Goal: Task Accomplishment & Management: Complete application form

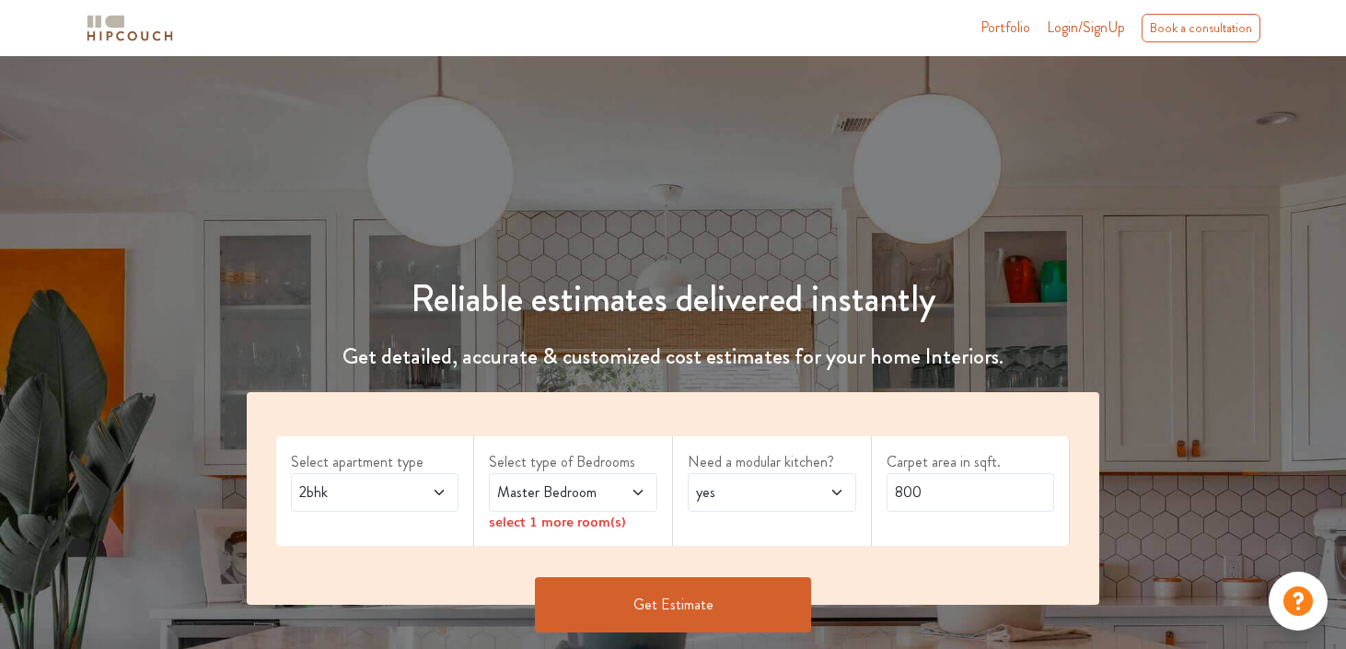
click at [448, 498] on div "2bhk" at bounding box center [375, 492] width 168 height 39
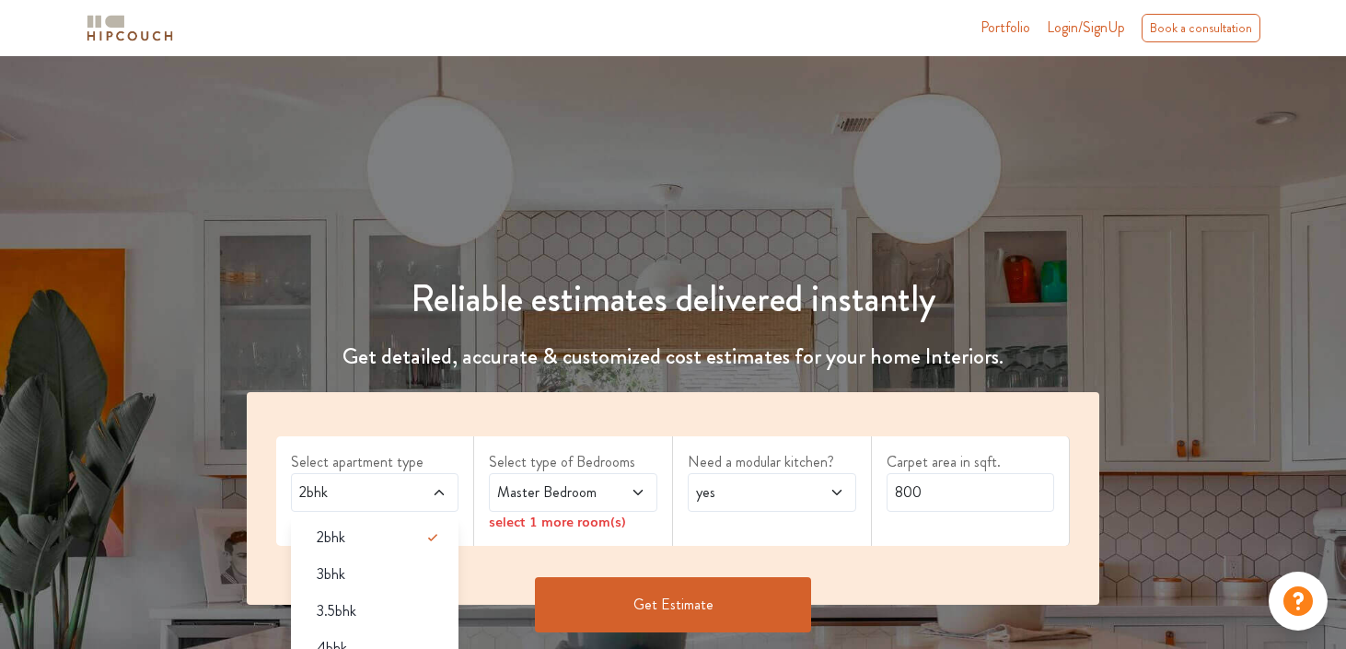
click at [463, 436] on div "Select apartment type 2bhk 2bhk 3bhk 3.5bhk 4bhk" at bounding box center [375, 491] width 199 height 110
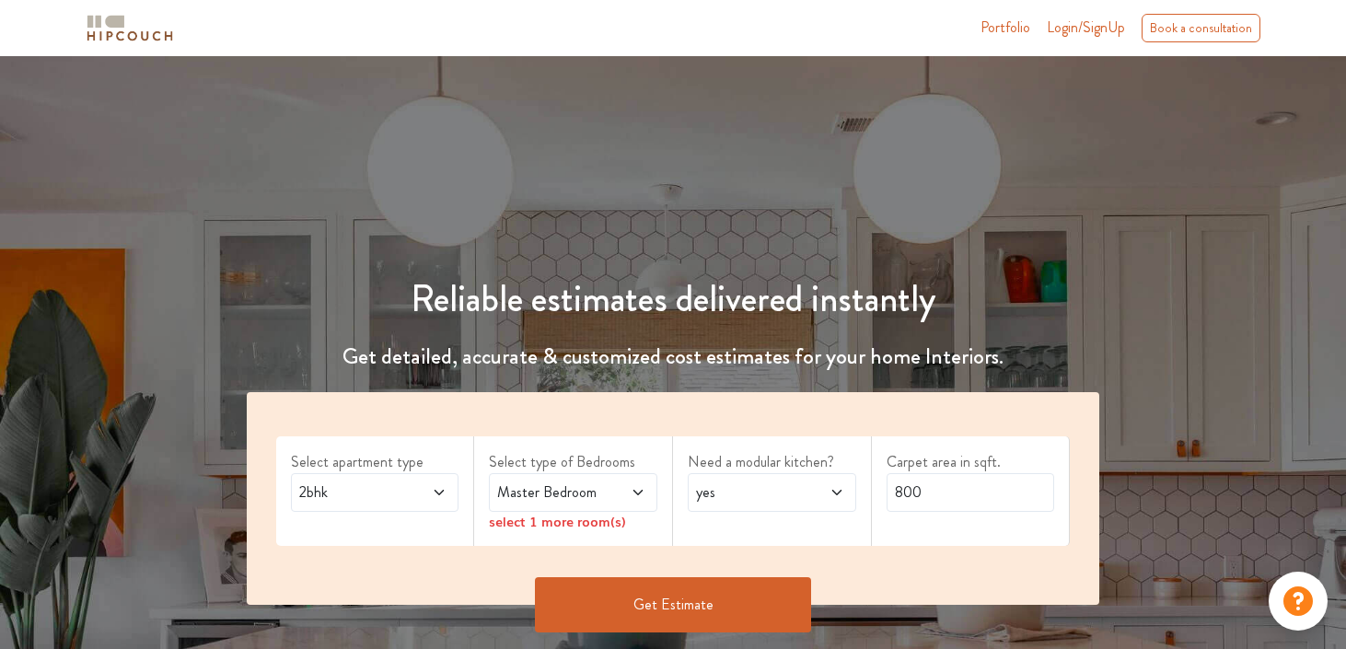
click at [436, 503] on div "2bhk" at bounding box center [375, 492] width 168 height 39
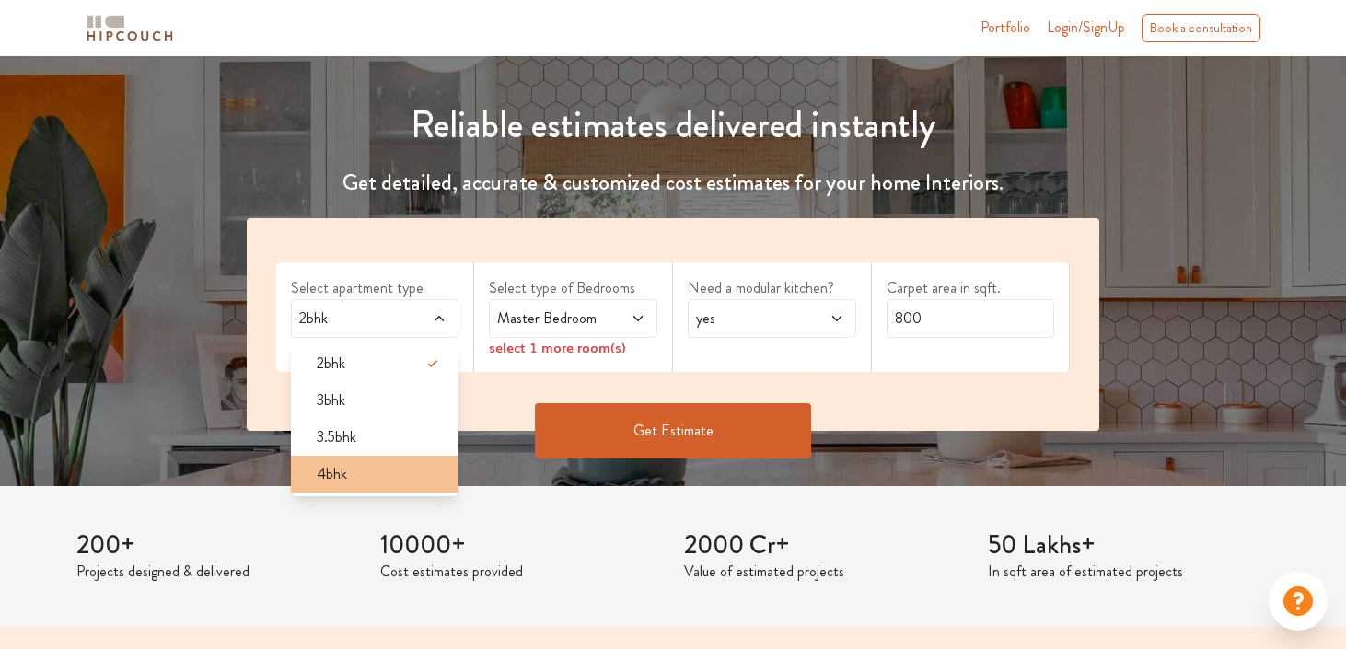
scroll to position [175, 0]
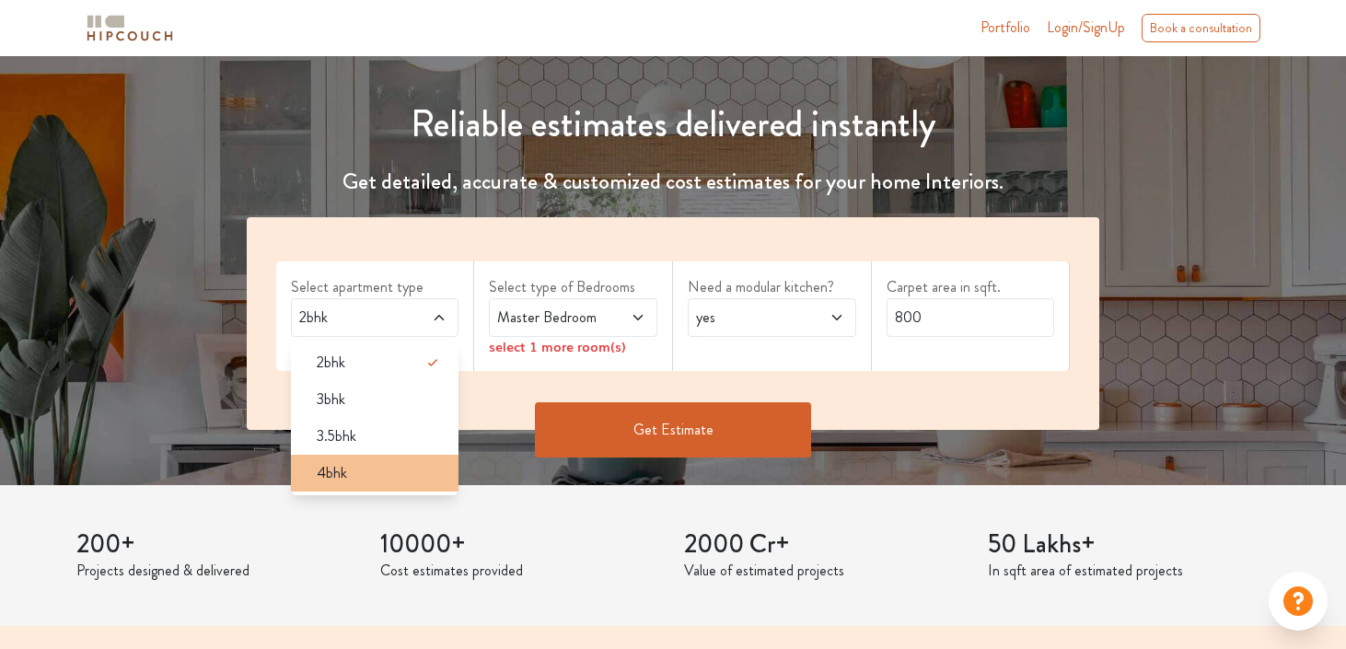
click at [411, 469] on div "4bhk" at bounding box center [380, 473] width 157 height 22
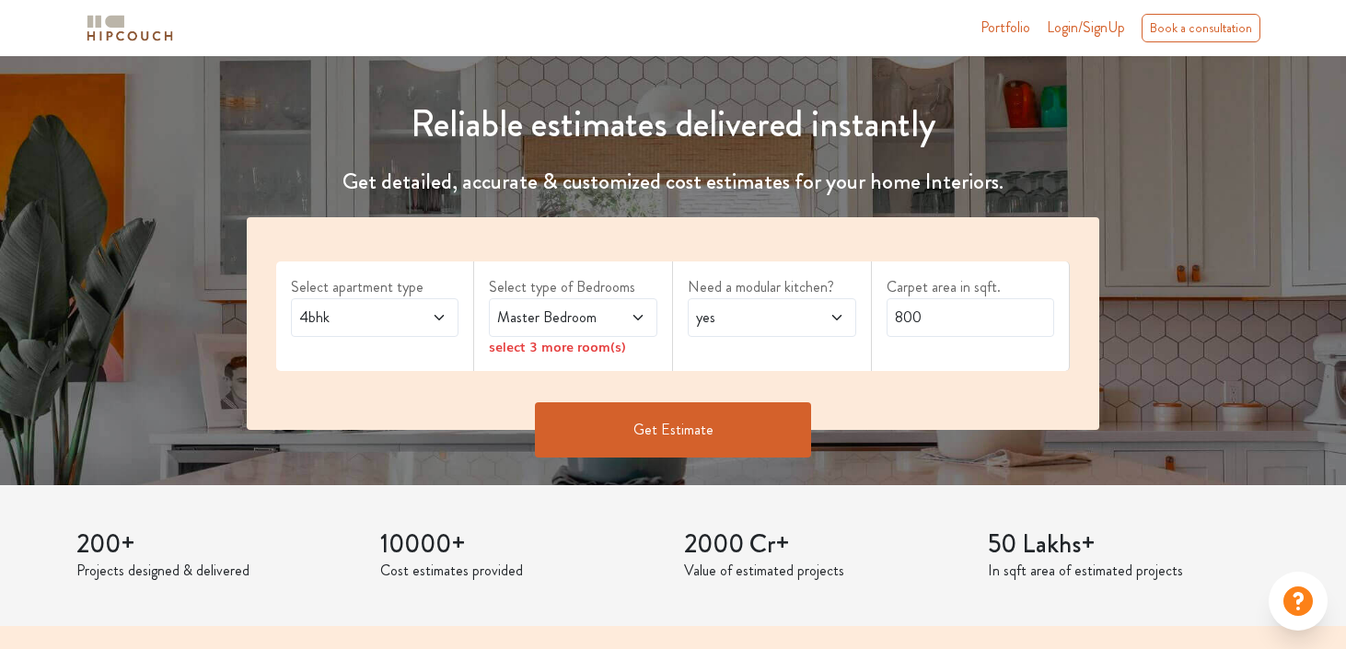
click at [786, 308] on span "yes" at bounding box center [749, 318] width 114 height 22
drag, startPoint x: 1018, startPoint y: 327, endPoint x: 884, endPoint y: 315, distance: 135.0
click at [884, 315] on div "Carpet area in sqft. 800" at bounding box center [971, 316] width 199 height 110
click at [368, 308] on span "4bhk" at bounding box center [353, 318] width 114 height 22
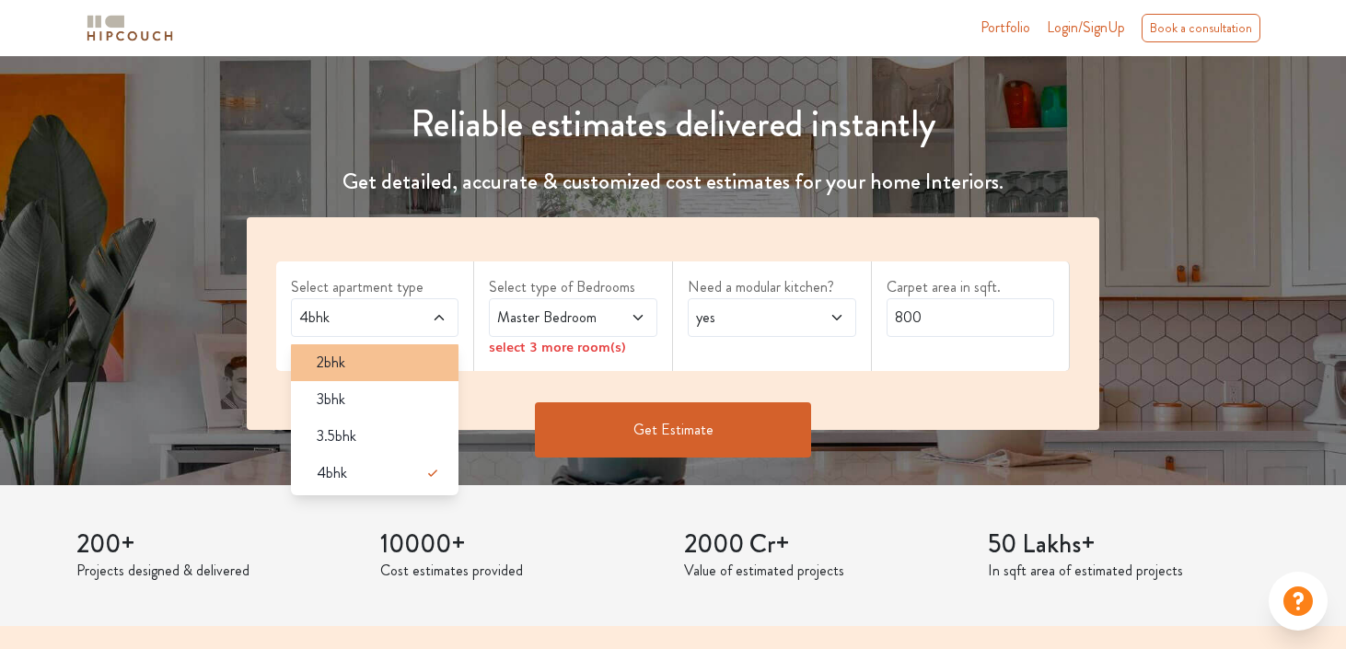
click at [362, 356] on div "2bhk" at bounding box center [380, 363] width 157 height 22
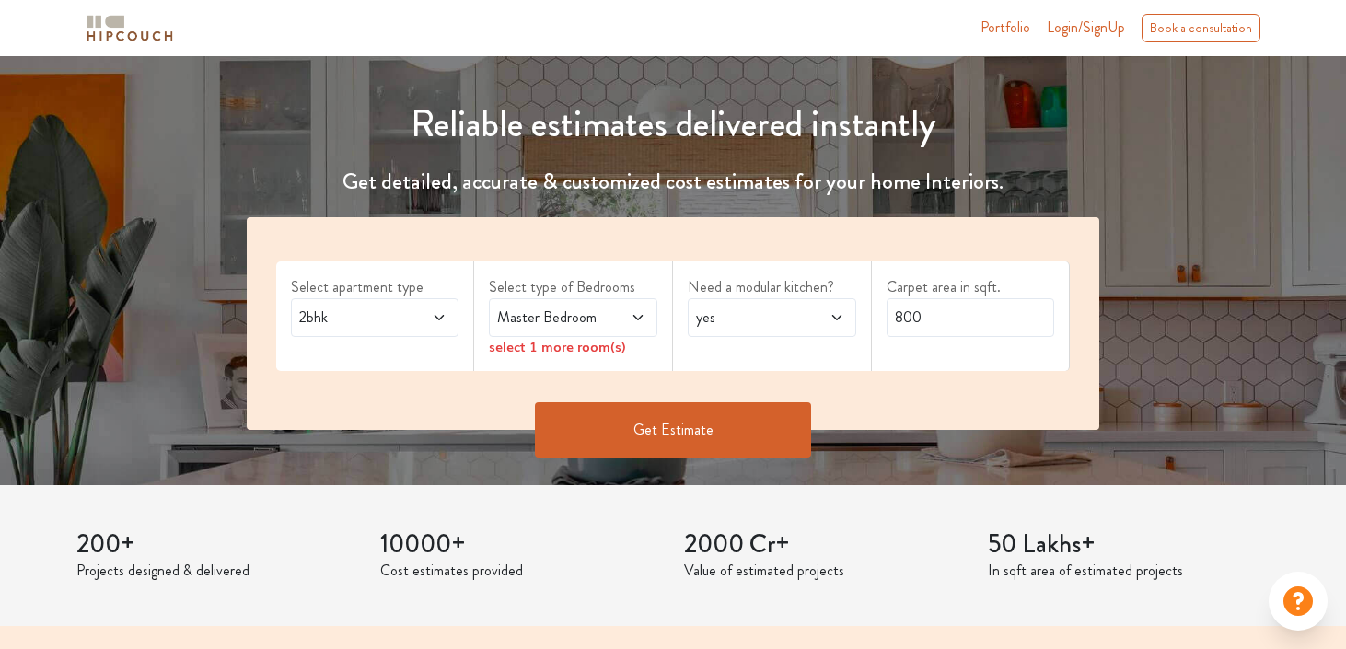
click at [634, 319] on icon at bounding box center [638, 317] width 15 height 15
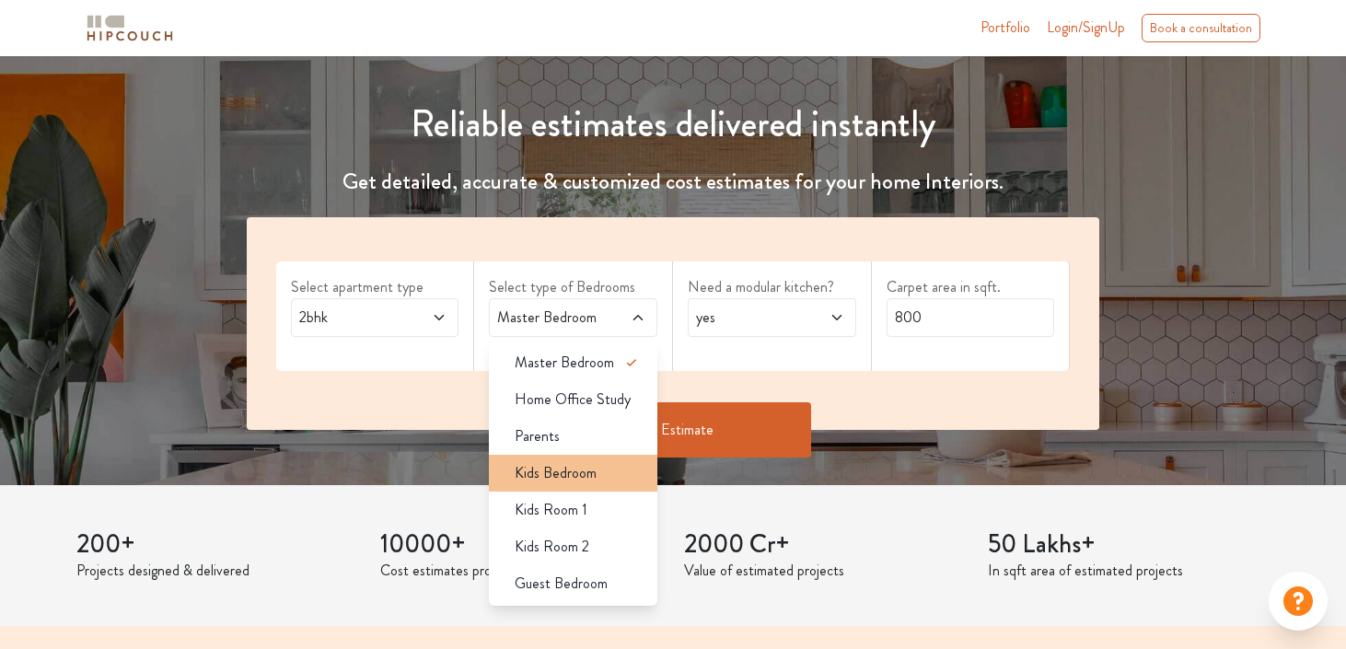
click at [596, 472] on div "Kids Bedroom" at bounding box center [578, 473] width 157 height 22
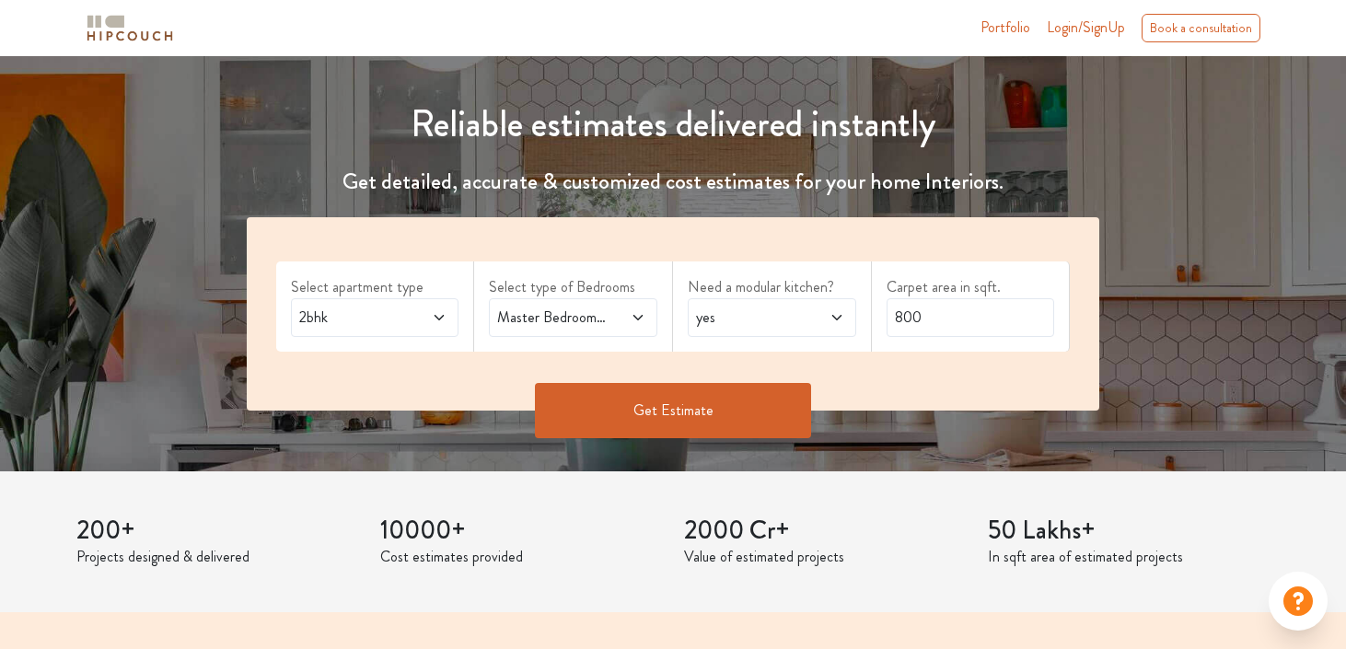
click at [664, 409] on button "Get Estimate" at bounding box center [673, 410] width 276 height 55
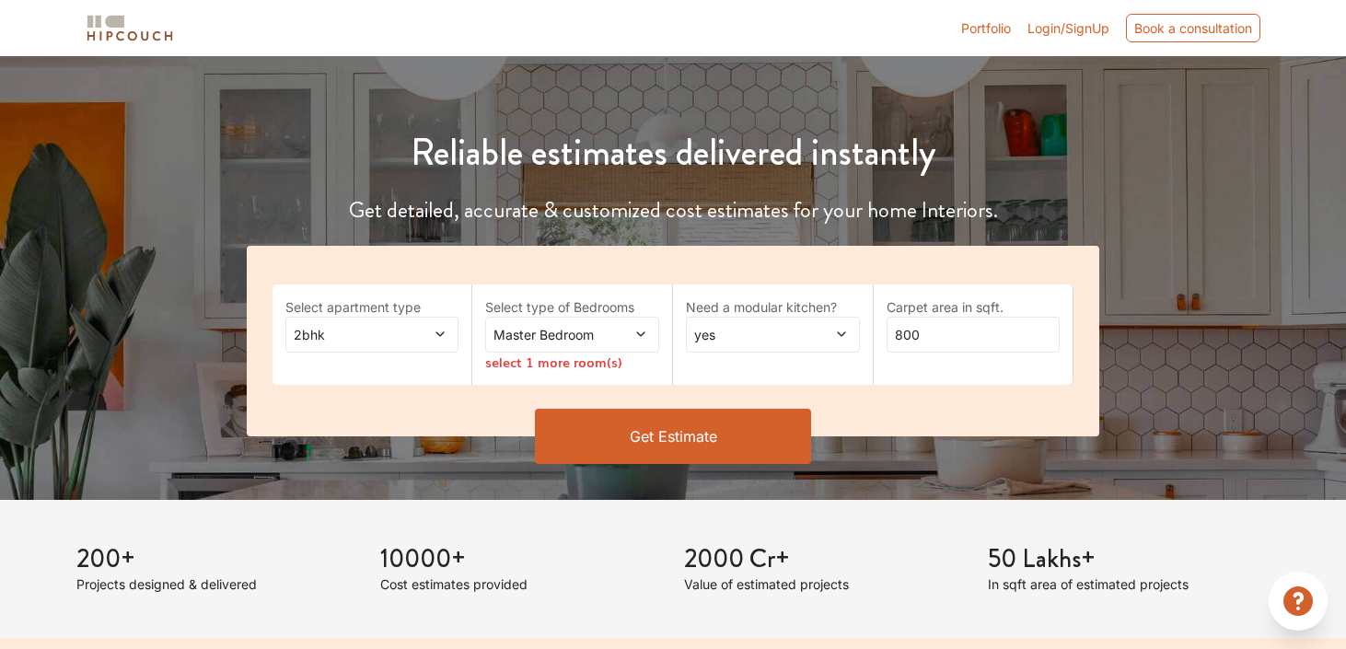
scroll to position [175, 0]
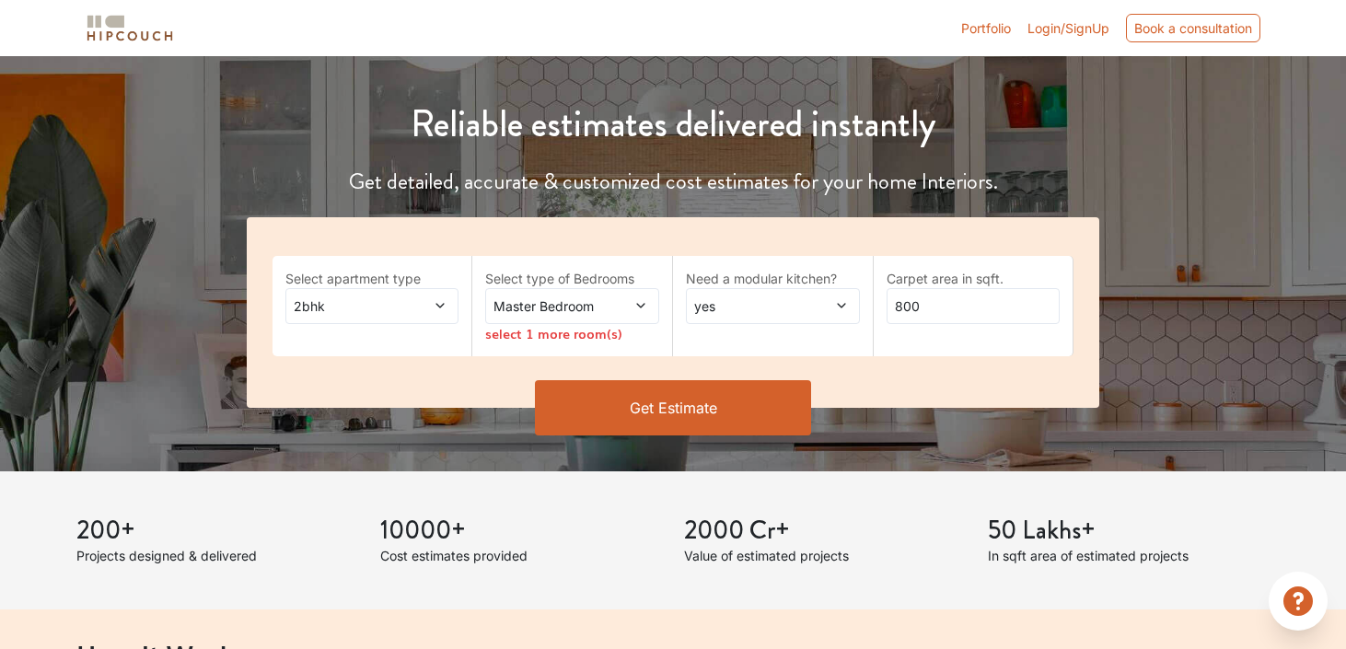
click at [348, 300] on span "2bhk" at bounding box center [349, 305] width 118 height 19
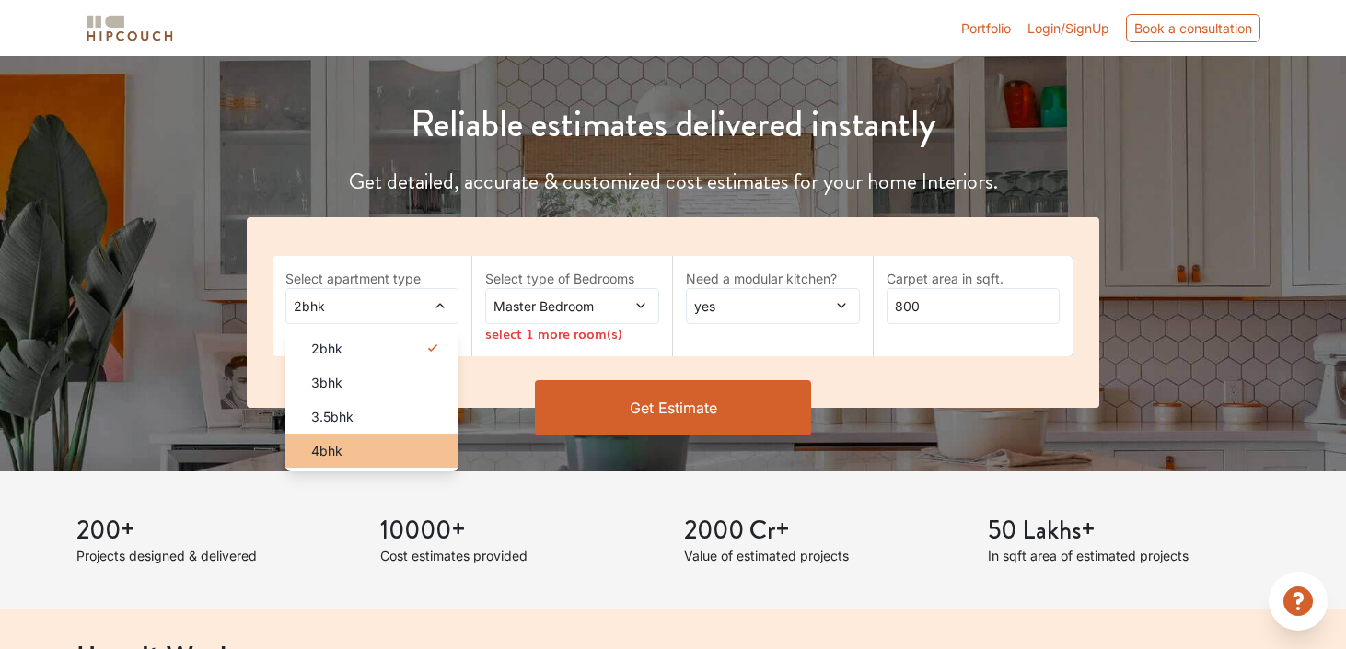
click at [349, 437] on li "4bhk" at bounding box center [372, 451] width 174 height 34
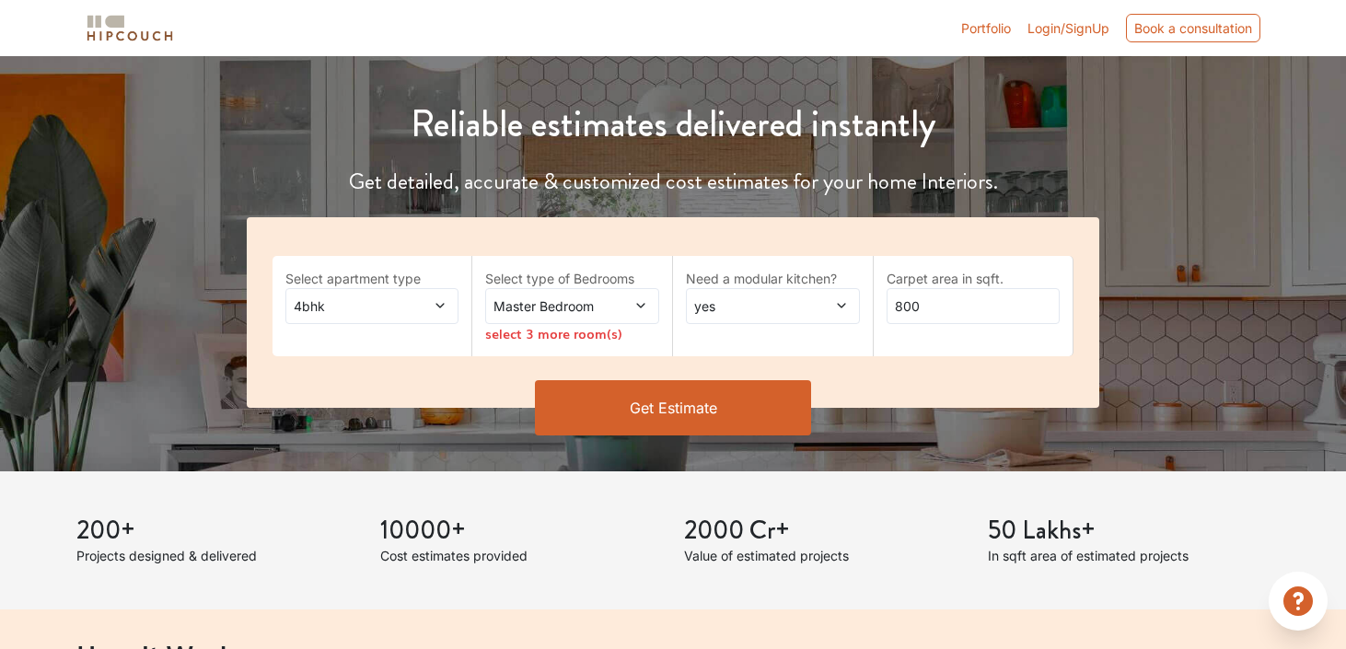
click at [616, 301] on span at bounding box center [628, 305] width 40 height 19
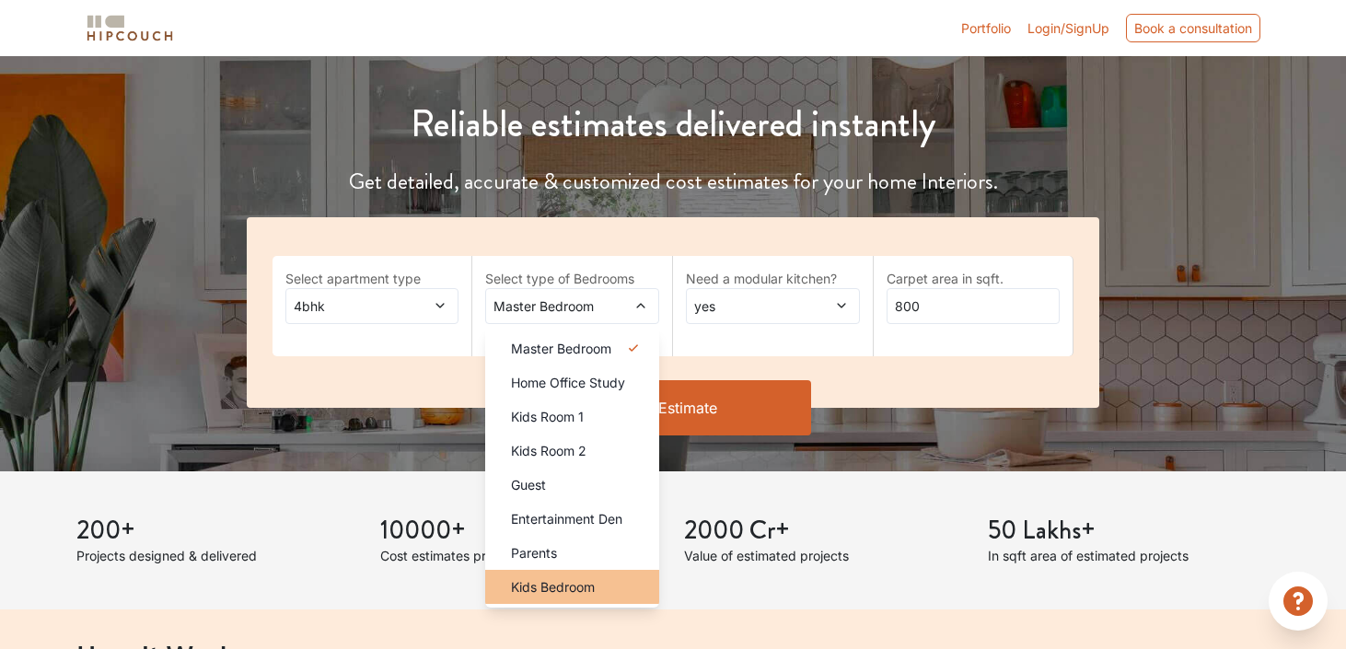
click at [588, 577] on span "Kids Bedroom" at bounding box center [553, 586] width 84 height 19
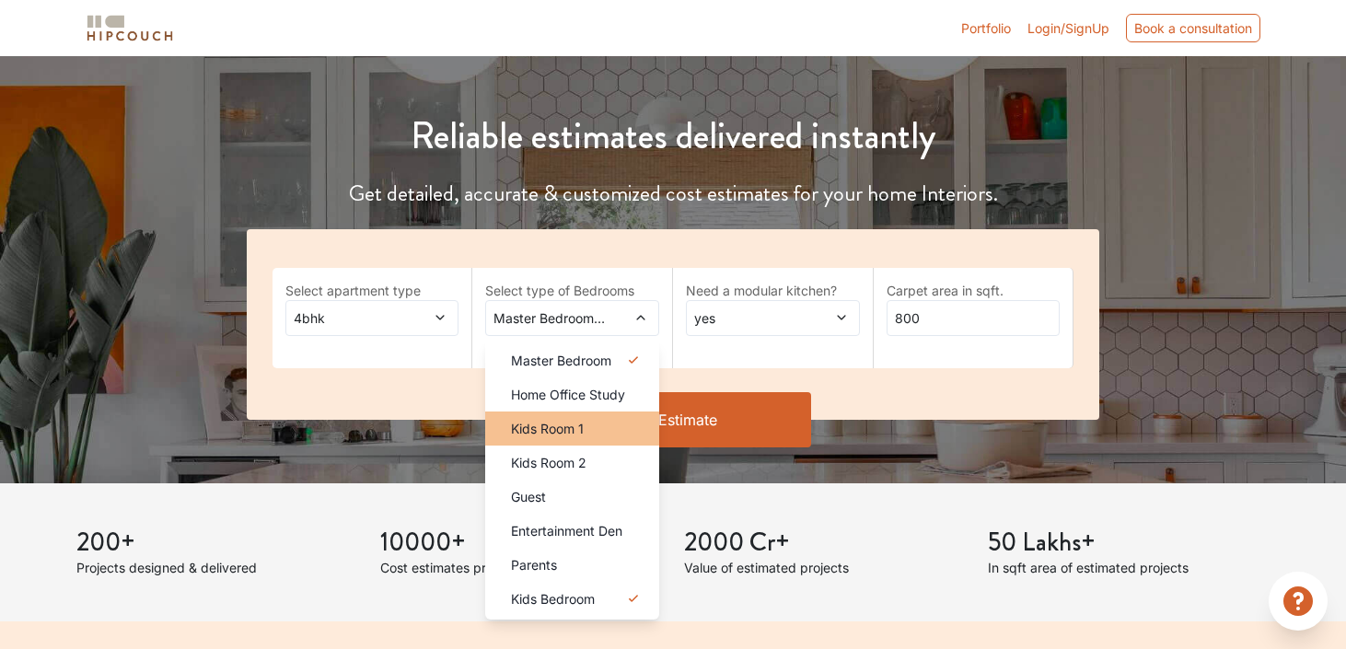
scroll to position [177, 0]
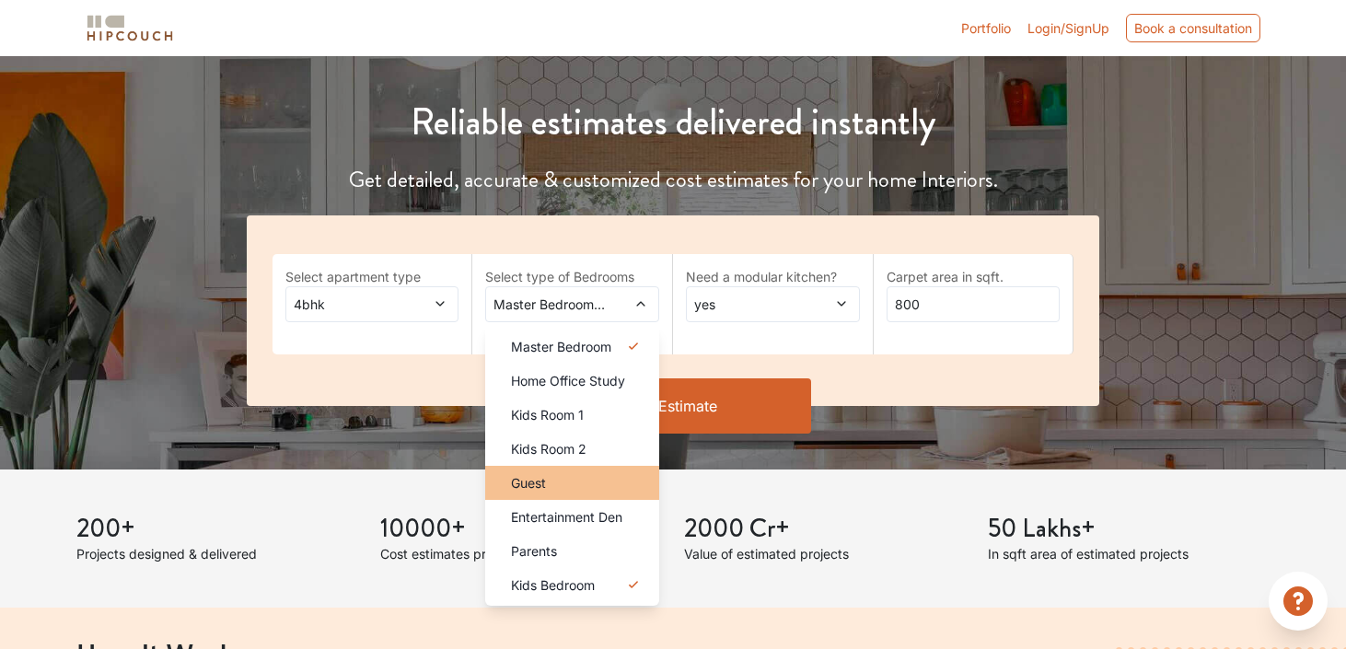
click at [605, 484] on div "Guest" at bounding box center [577, 482] width 163 height 19
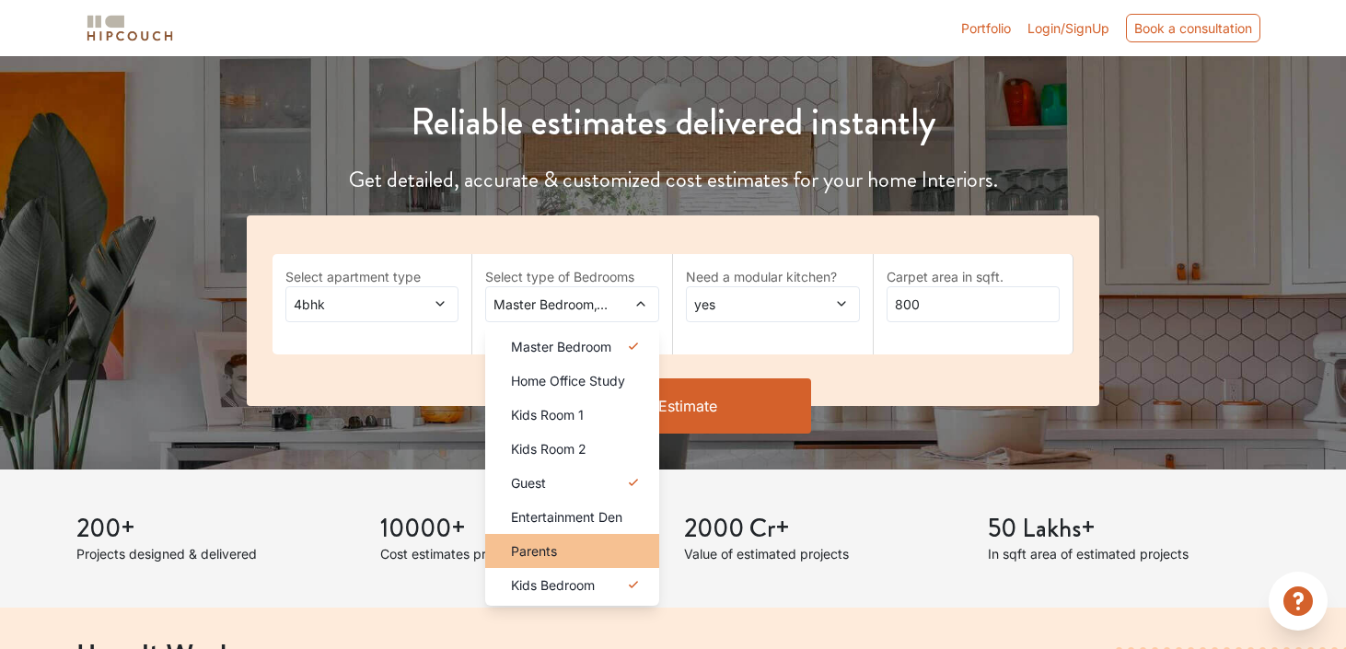
click at [587, 541] on div "Parents" at bounding box center [577, 550] width 163 height 19
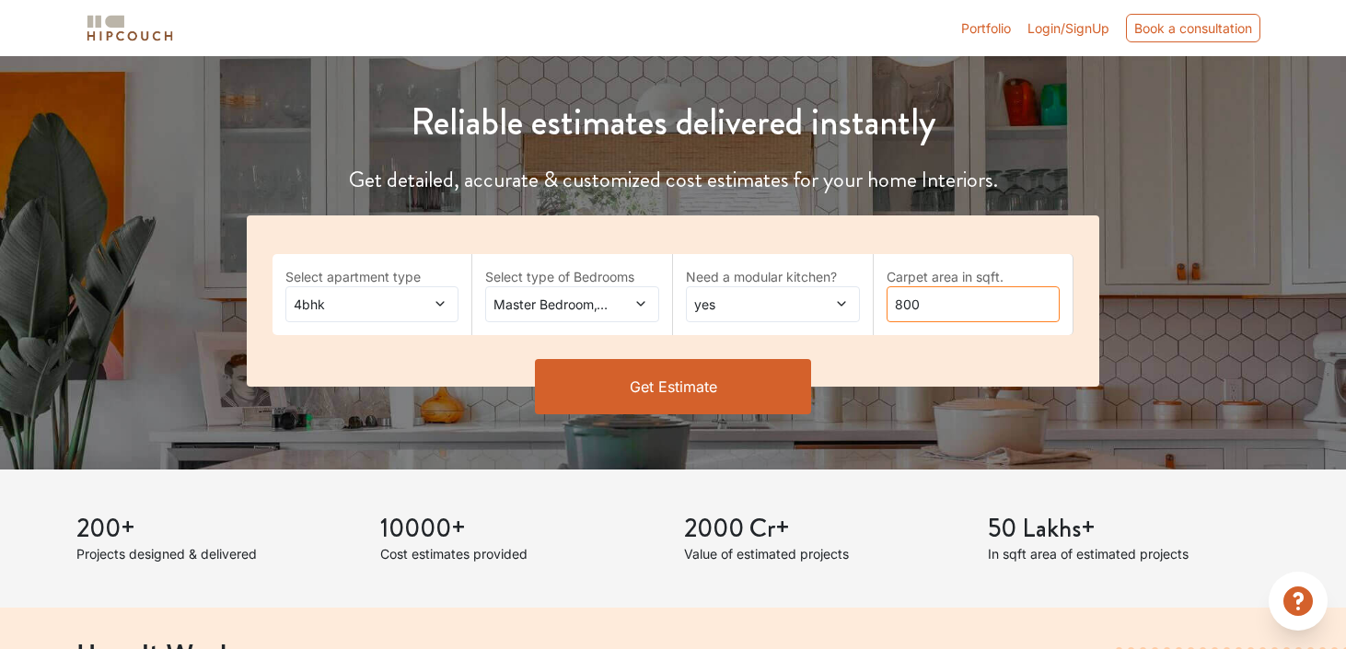
drag, startPoint x: 935, startPoint y: 299, endPoint x: 817, endPoint y: 297, distance: 117.9
click at [817, 297] on div "Select apartment type 4bhk Select type of Bedrooms Master Bedroom,Guest,Parents…" at bounding box center [674, 300] width 854 height 171
type input "3000"
click at [730, 393] on button "Get Estimate" at bounding box center [673, 386] width 276 height 55
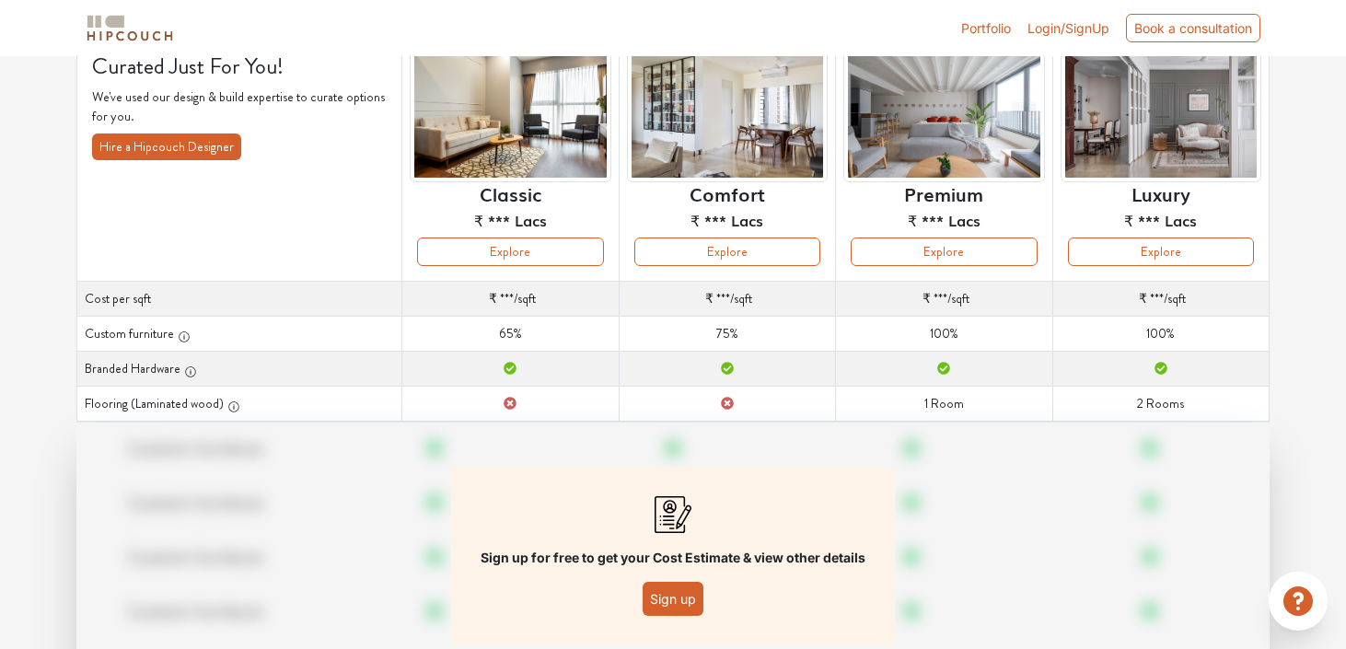
scroll to position [257, 0]
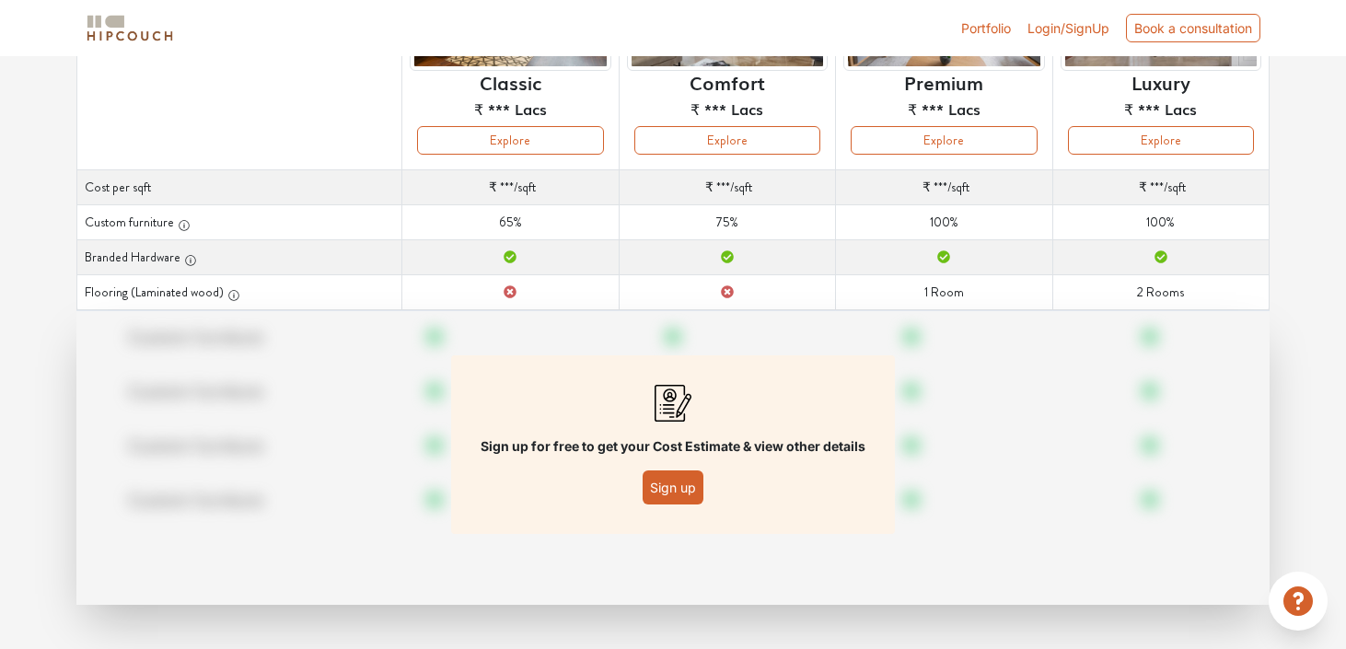
click at [675, 485] on button "Sign up" at bounding box center [673, 487] width 61 height 34
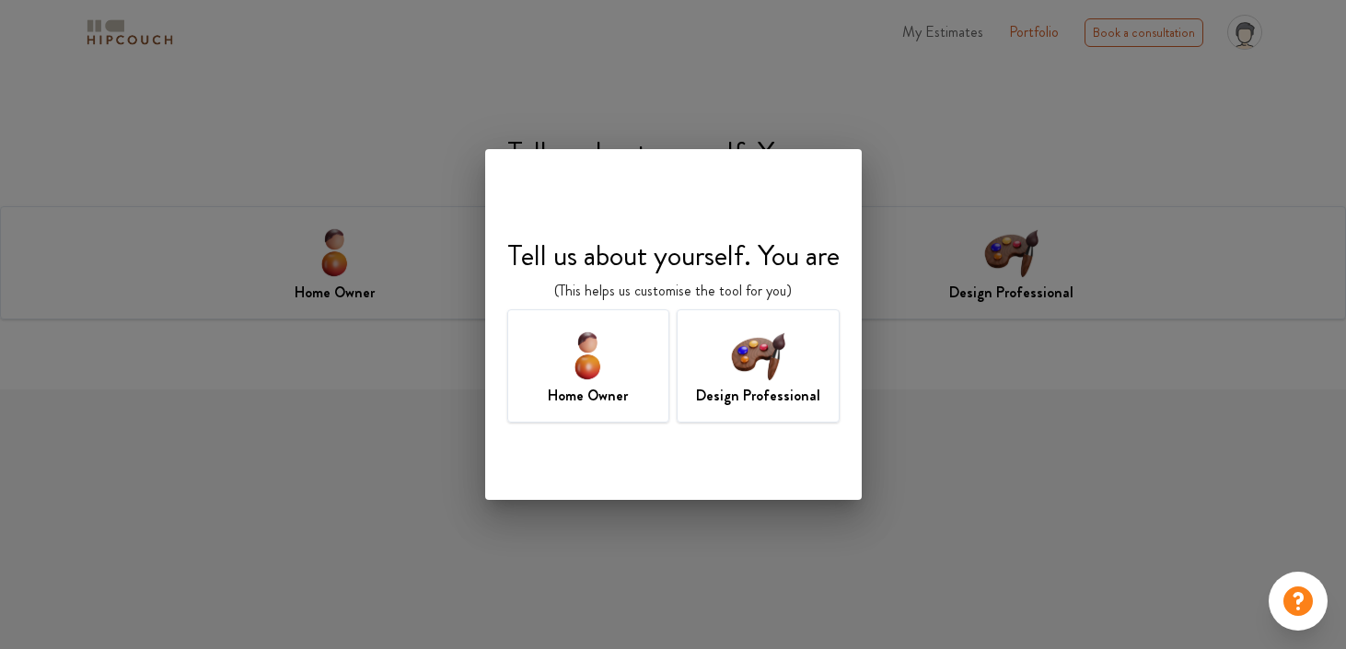
click at [812, 400] on h7 "Design Professional" at bounding box center [758, 396] width 124 height 22
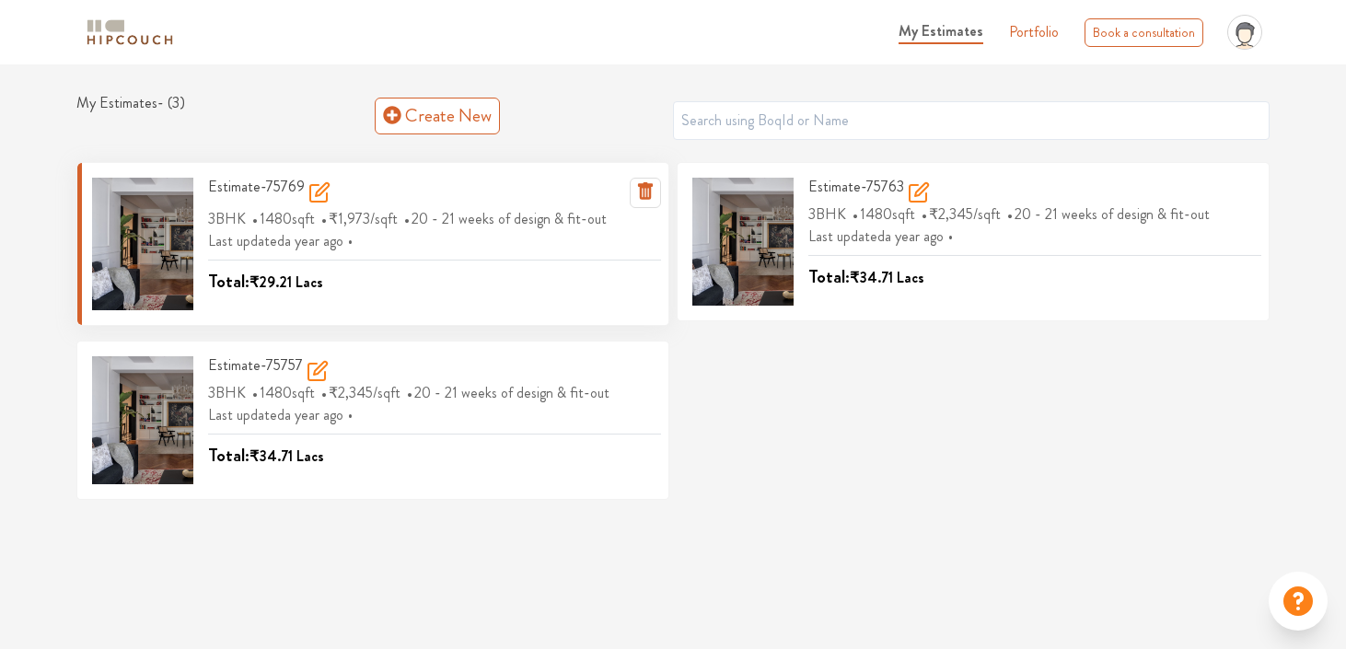
click at [316, 194] on icon at bounding box center [322, 189] width 13 height 13
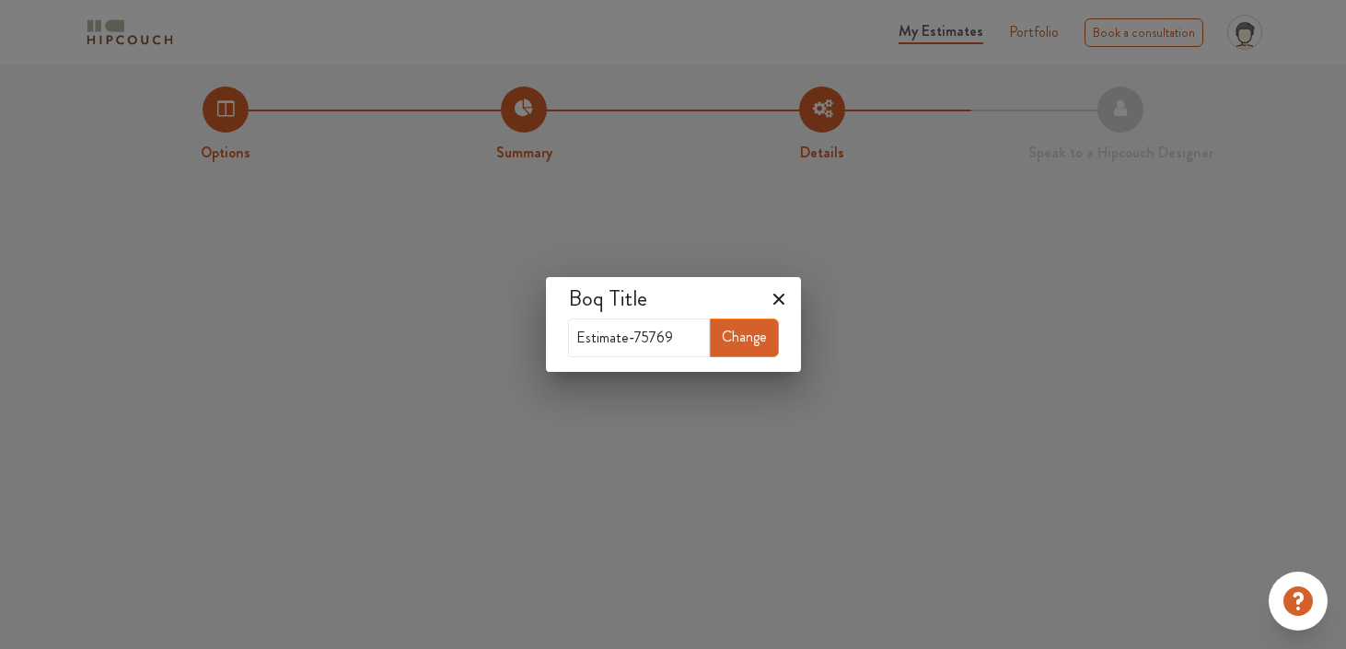
click at [735, 346] on button "Change" at bounding box center [744, 338] width 69 height 39
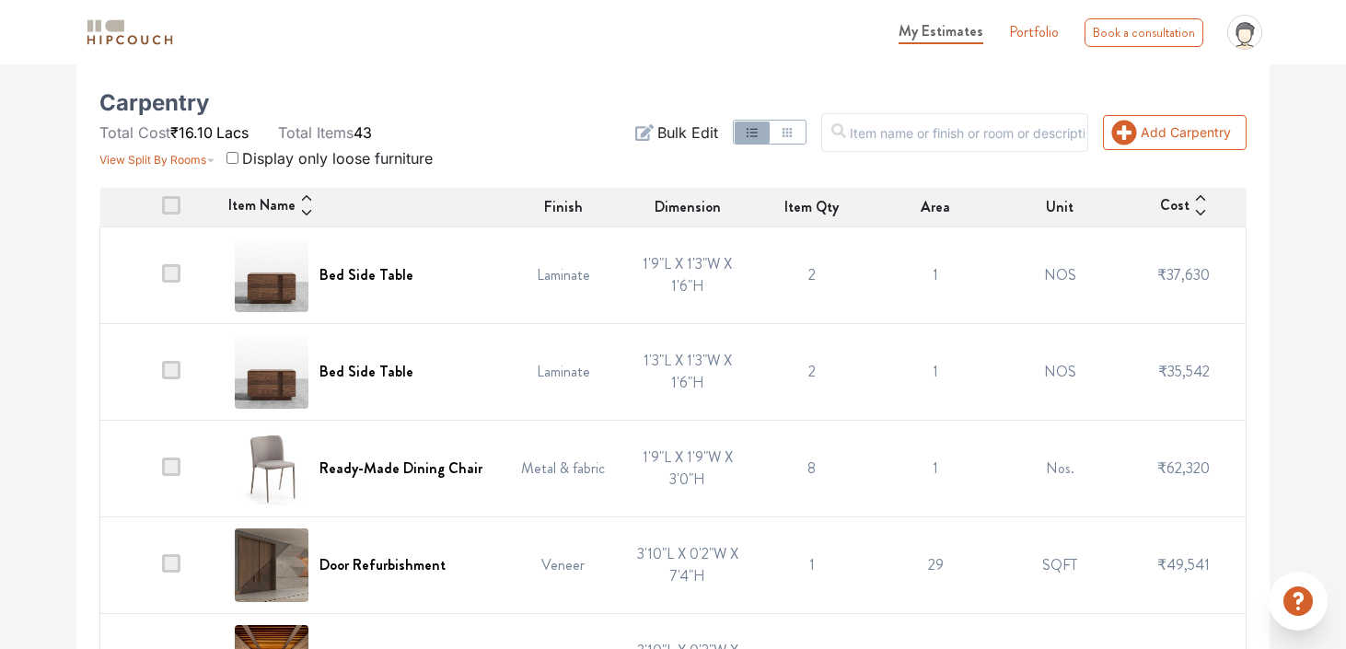
scroll to position [143, 0]
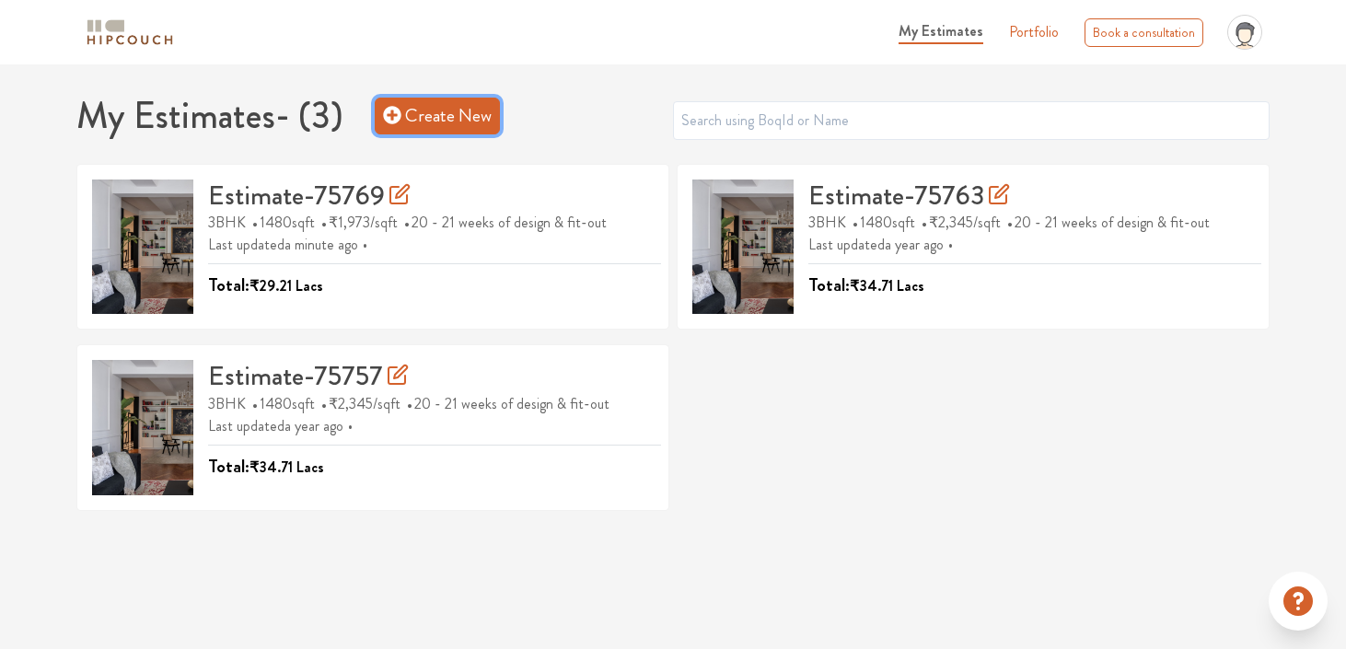
click at [450, 110] on link "Create New" at bounding box center [437, 116] width 125 height 37
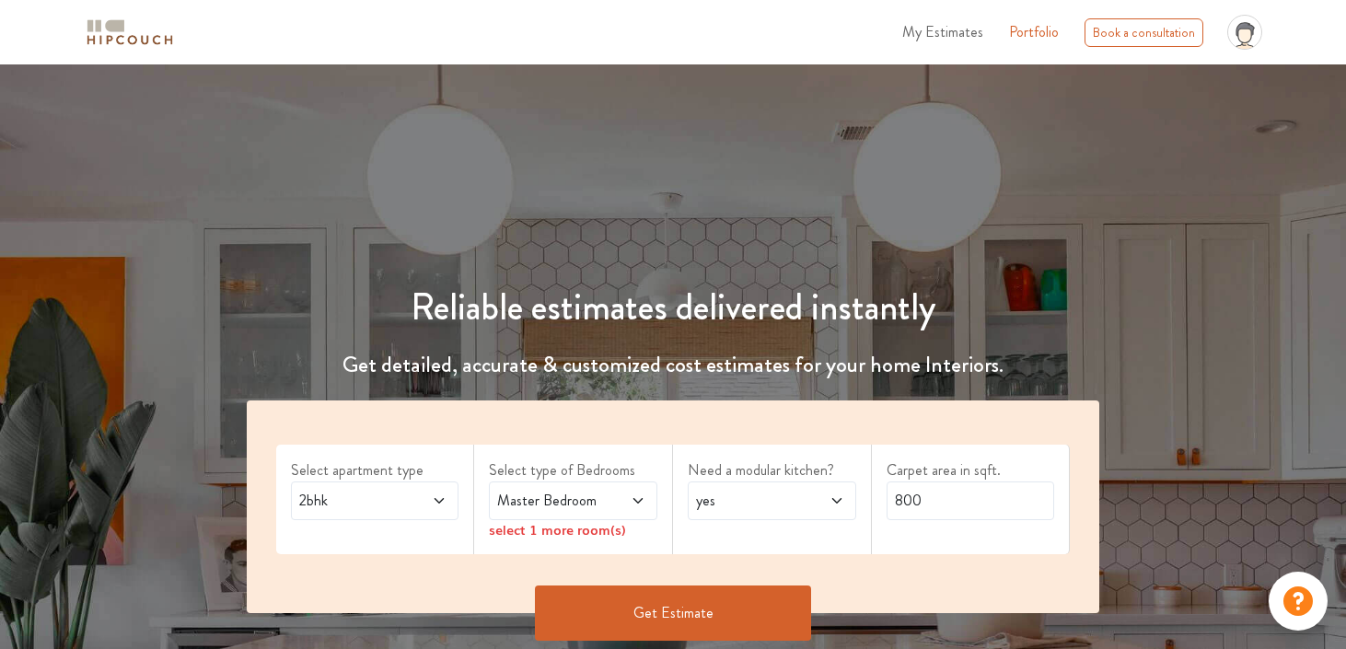
click at [418, 501] on span at bounding box center [428, 501] width 38 height 22
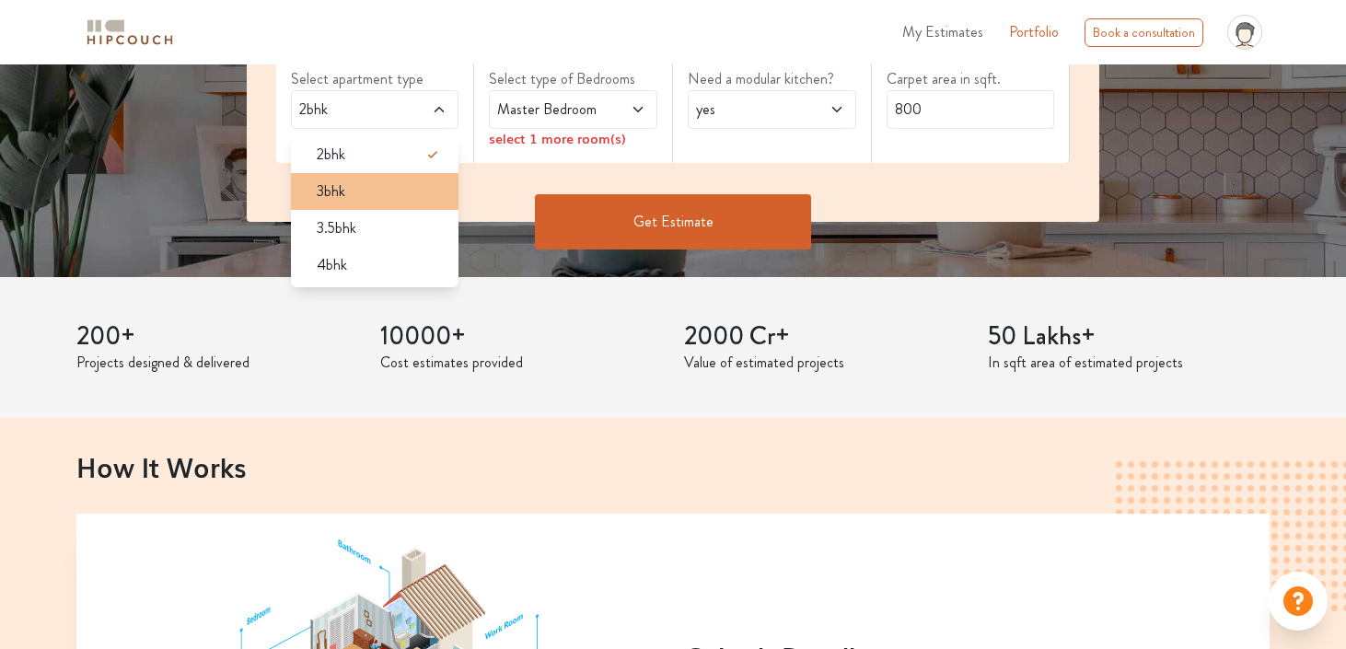
scroll to position [224, 0]
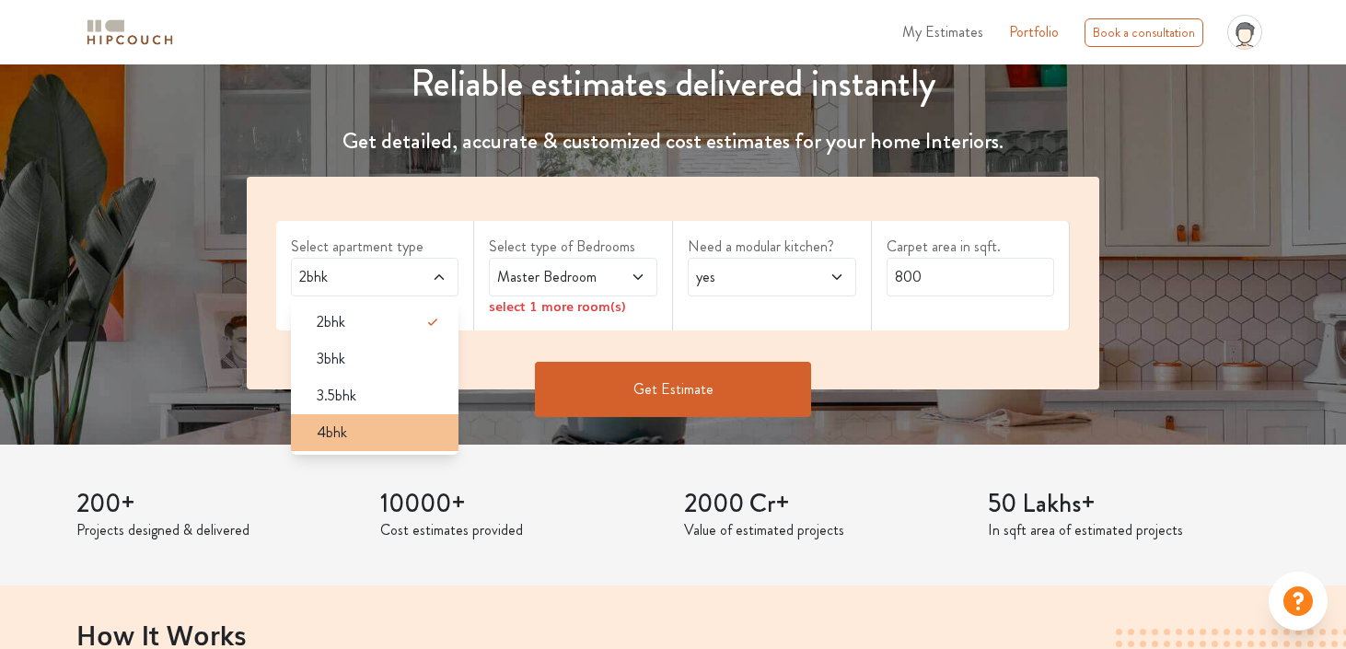
click at [419, 439] on div "4bhk" at bounding box center [380, 433] width 157 height 22
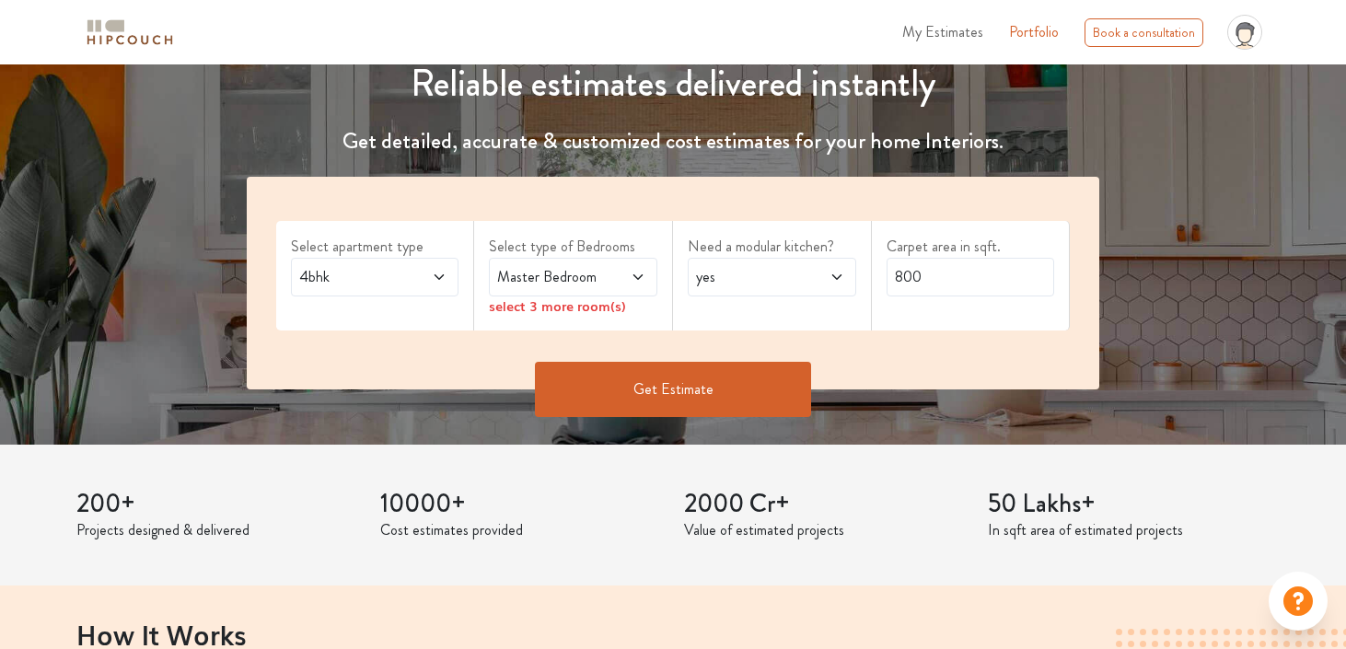
click at [623, 262] on div "Master Bedroom" at bounding box center [573, 277] width 168 height 39
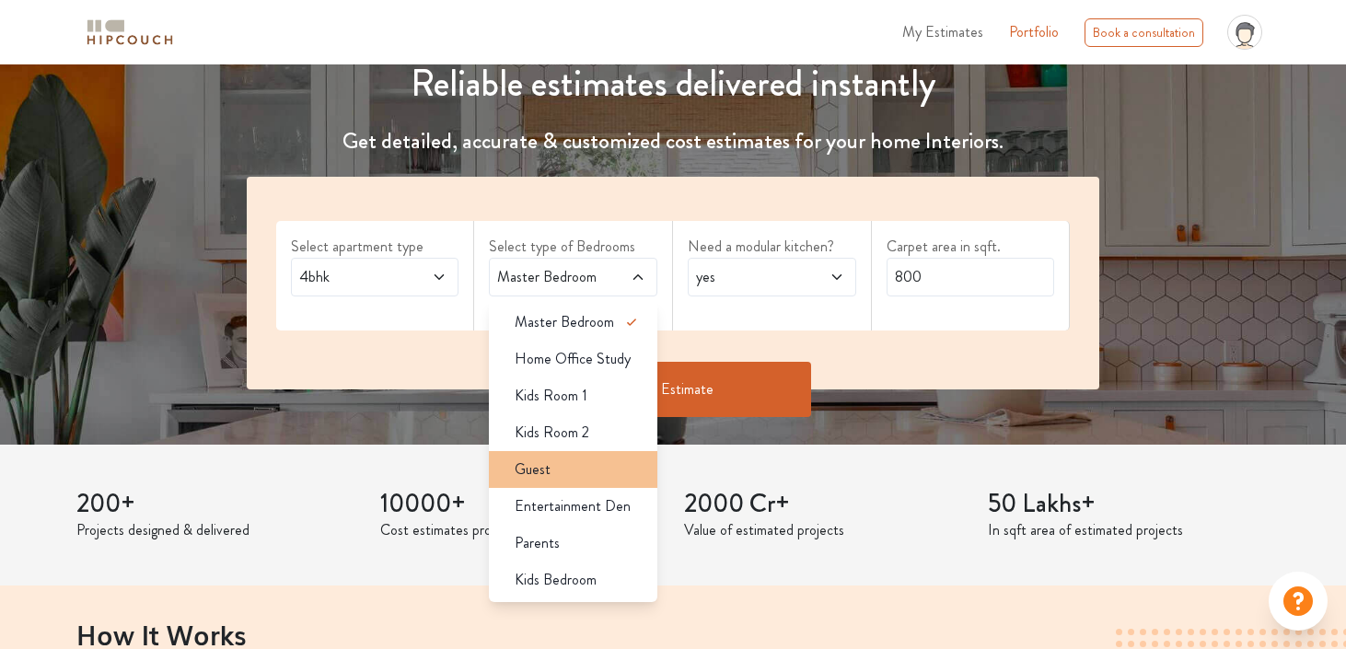
click at [563, 479] on div "Guest" at bounding box center [578, 470] width 157 height 22
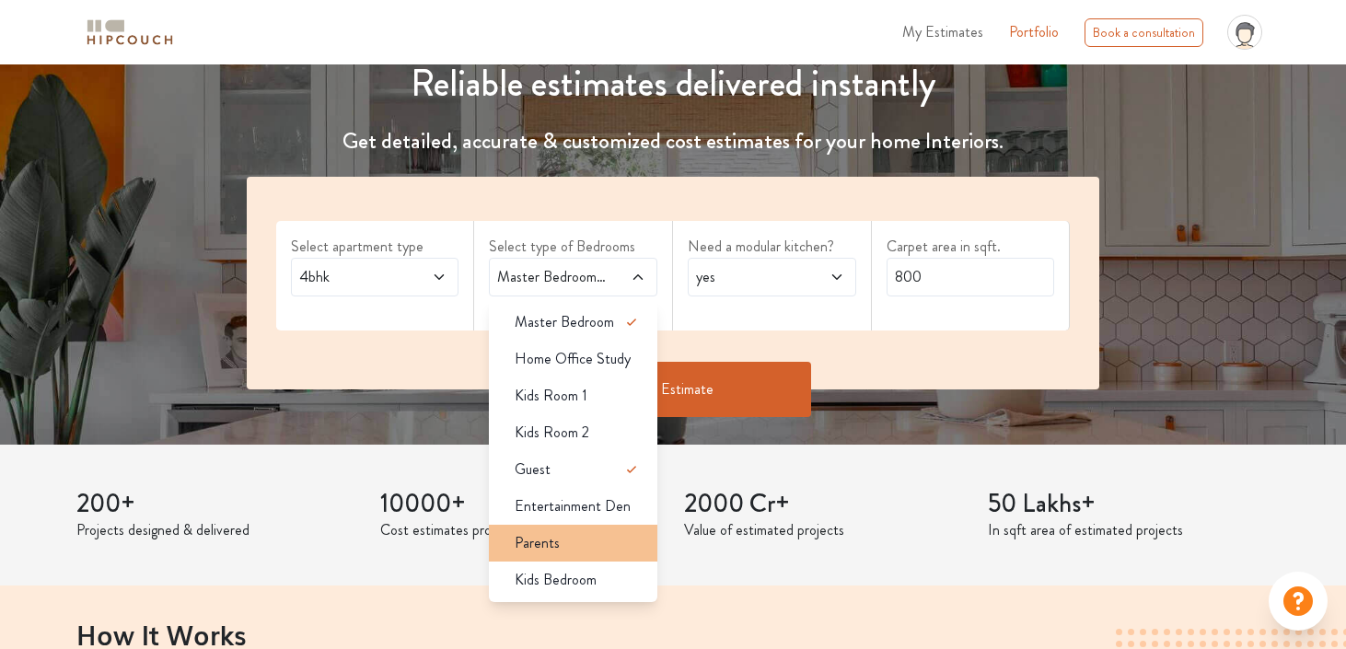
click at [575, 536] on div "Parents" at bounding box center [578, 543] width 157 height 22
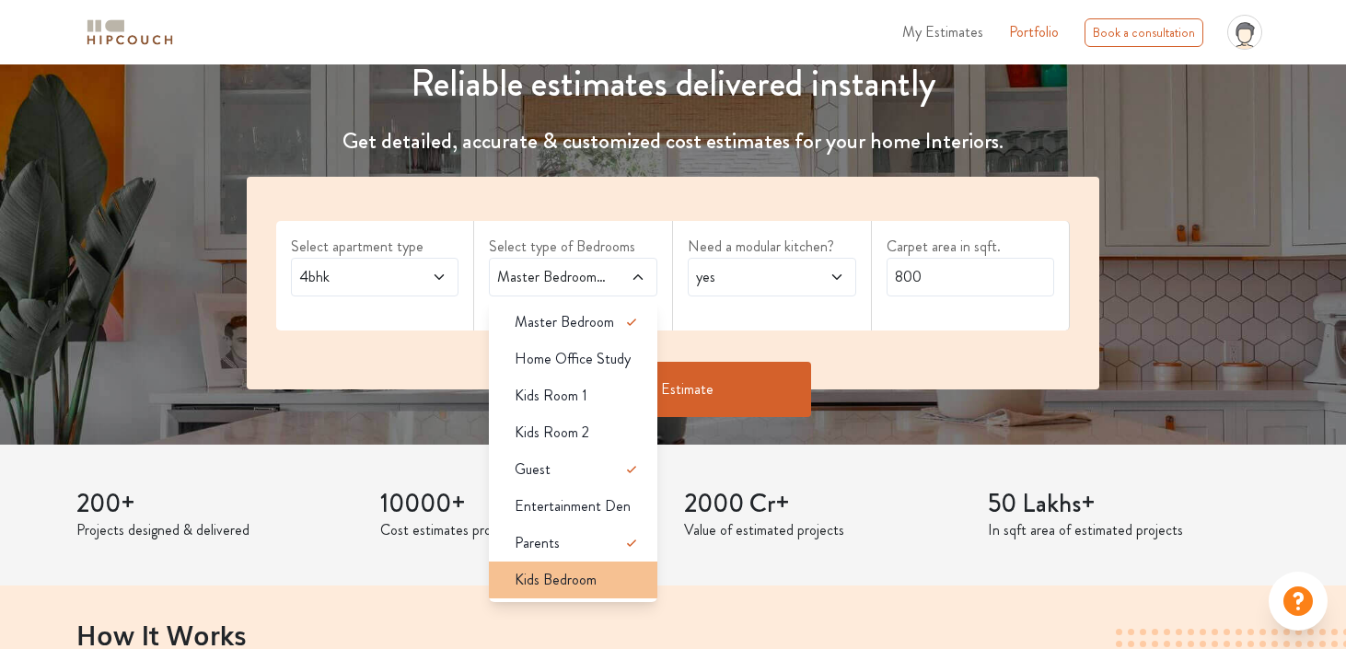
click at [592, 578] on span "Kids Bedroom" at bounding box center [556, 580] width 82 height 22
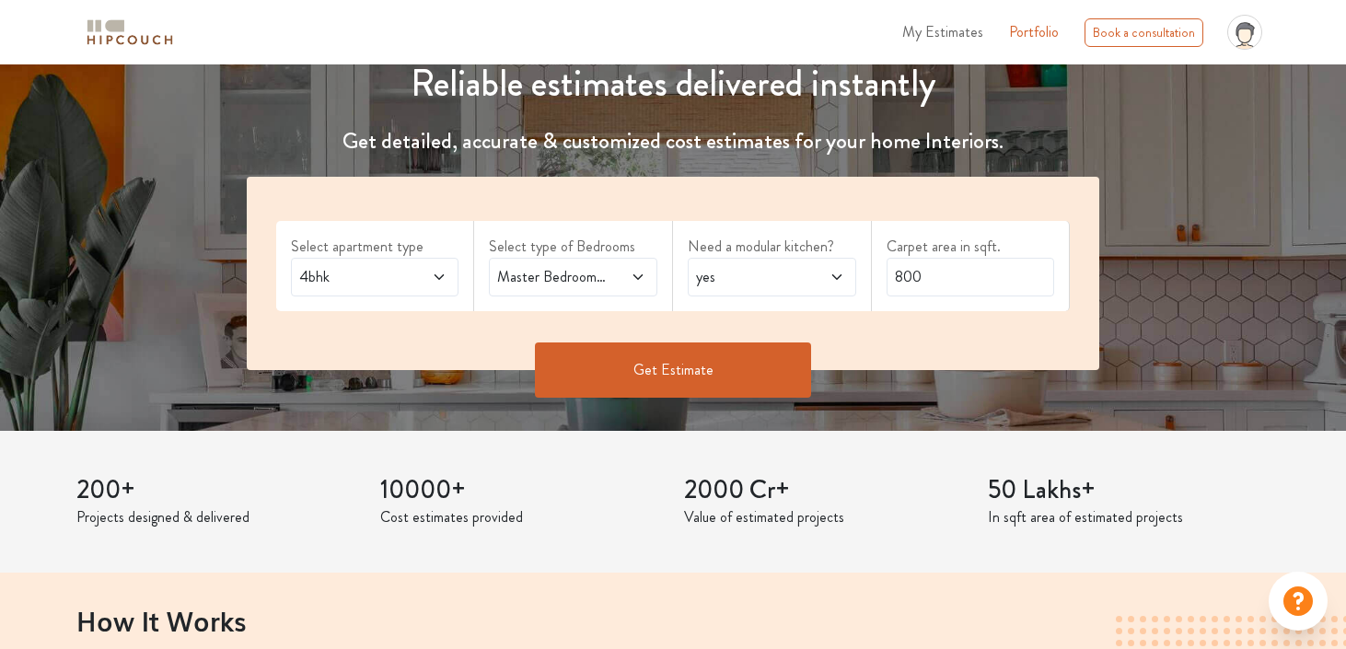
click at [797, 285] on span "yes" at bounding box center [749, 277] width 114 height 22
click at [958, 286] on input "800" at bounding box center [971, 277] width 168 height 39
type input "8"
drag, startPoint x: 935, startPoint y: 274, endPoint x: 888, endPoint y: 271, distance: 47.1
click at [888, 271] on input "3000" at bounding box center [971, 277] width 168 height 39
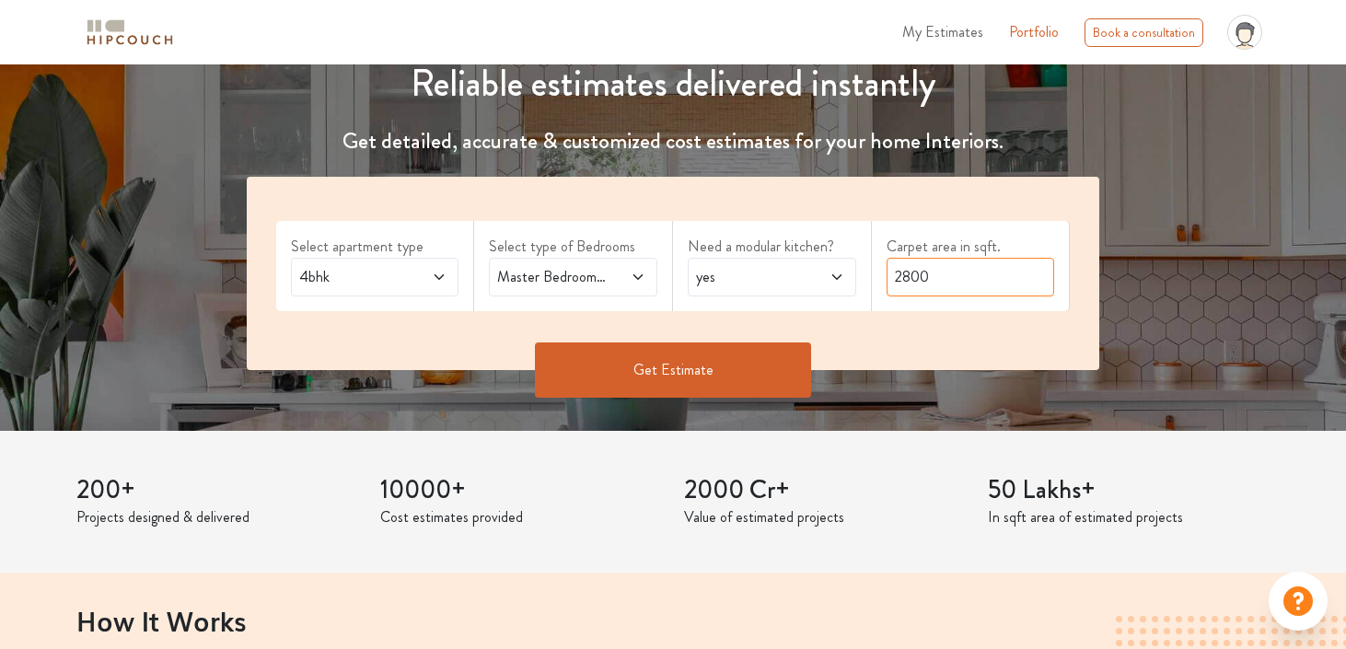
type input "2800"
click at [739, 354] on button "Get Estimate" at bounding box center [673, 370] width 276 height 55
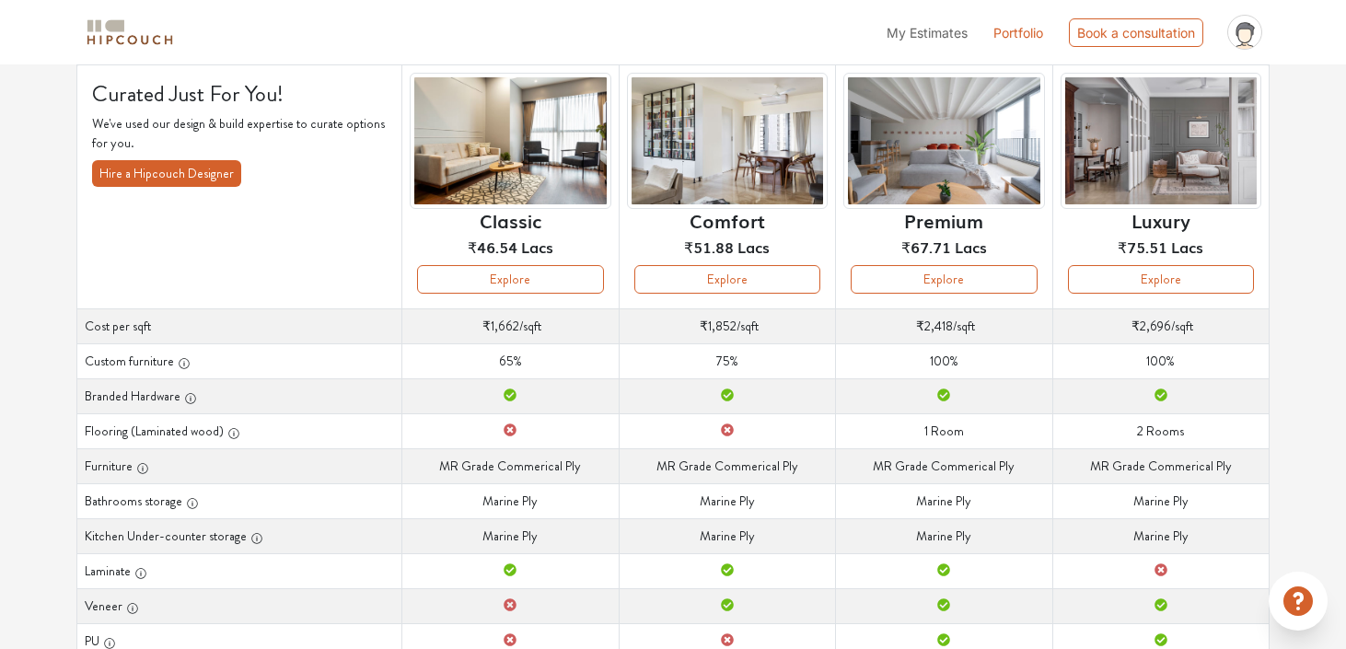
scroll to position [100, 0]
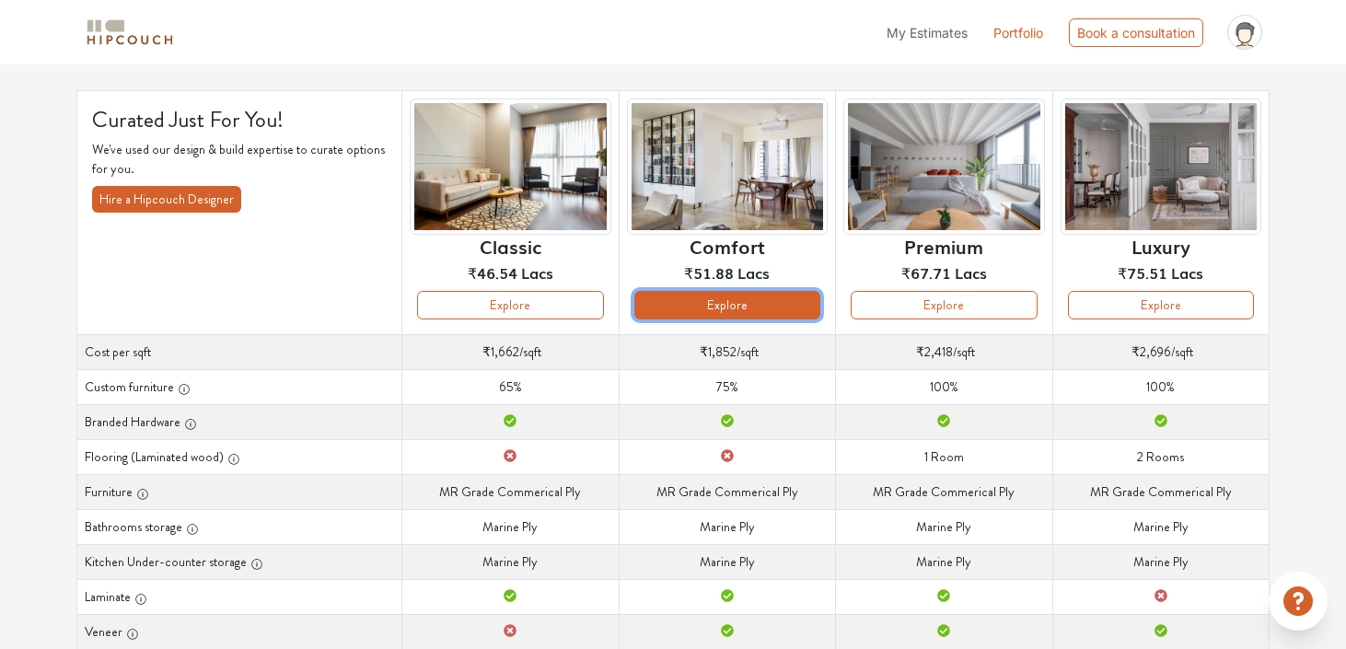
click at [749, 300] on button "Explore" at bounding box center [727, 305] width 186 height 29
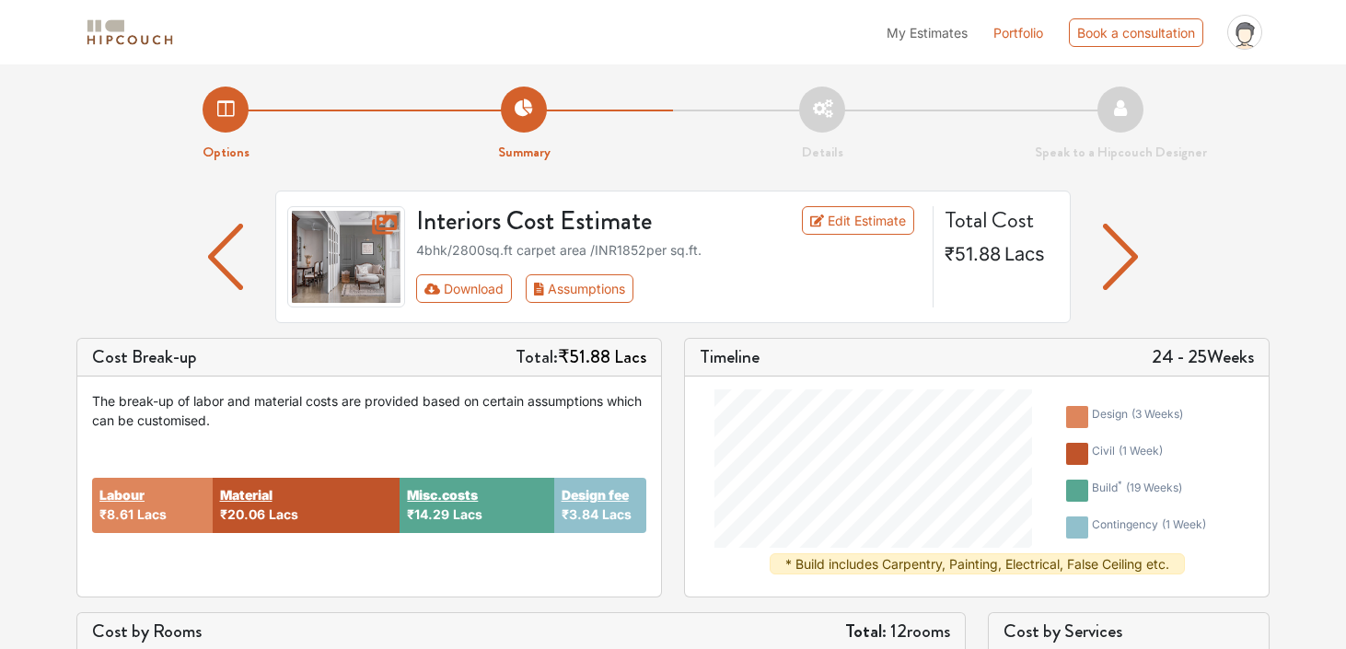
click at [224, 111] on li "Options" at bounding box center [225, 125] width 298 height 76
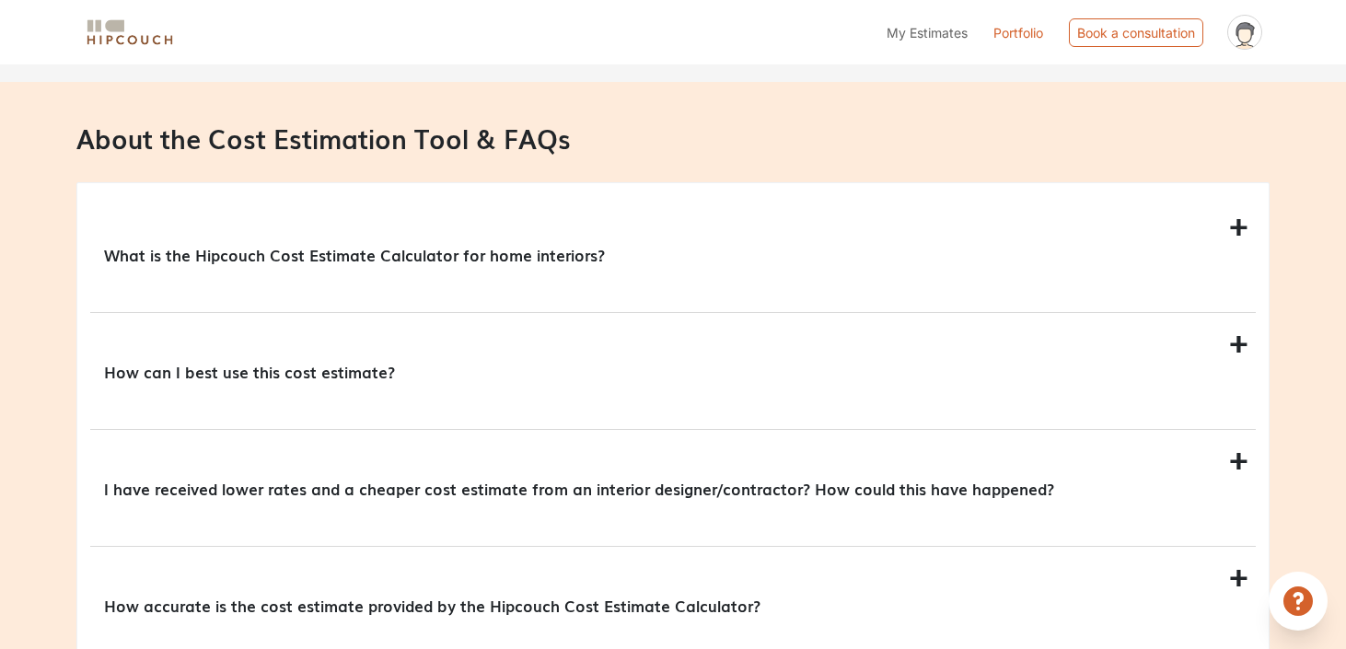
scroll to position [1573, 0]
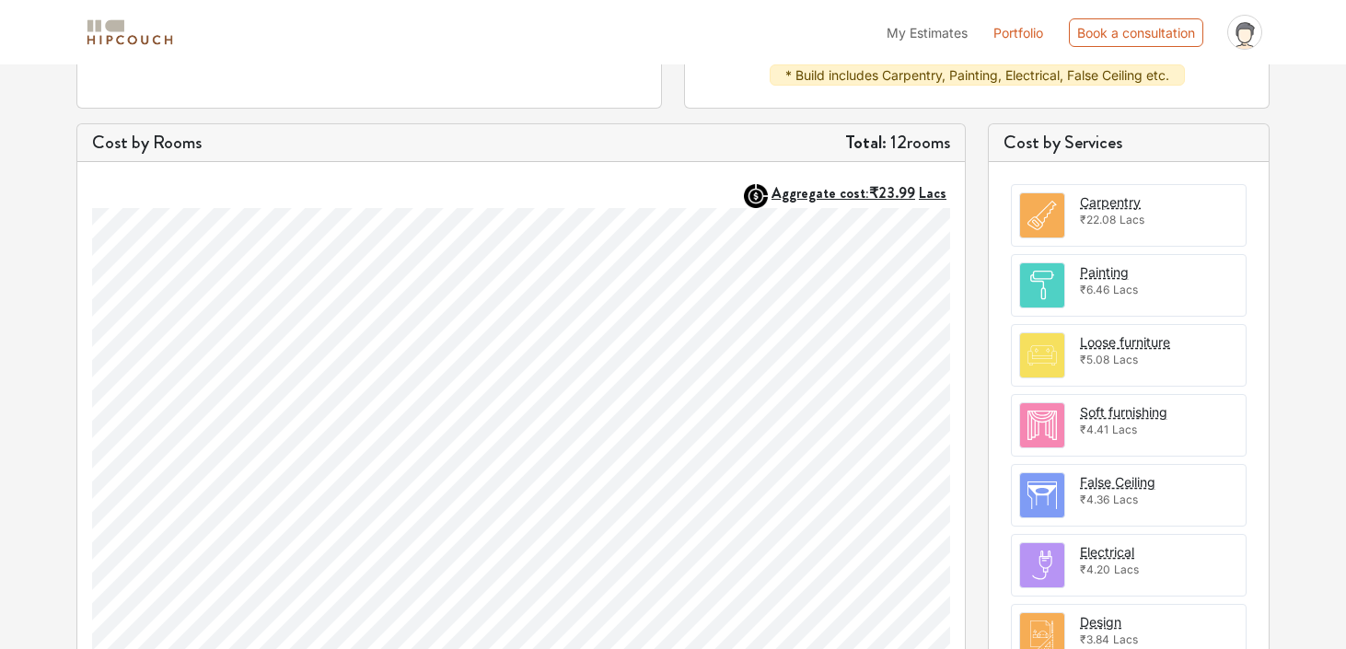
scroll to position [488, 0]
